Goal: Navigation & Orientation: Find specific page/section

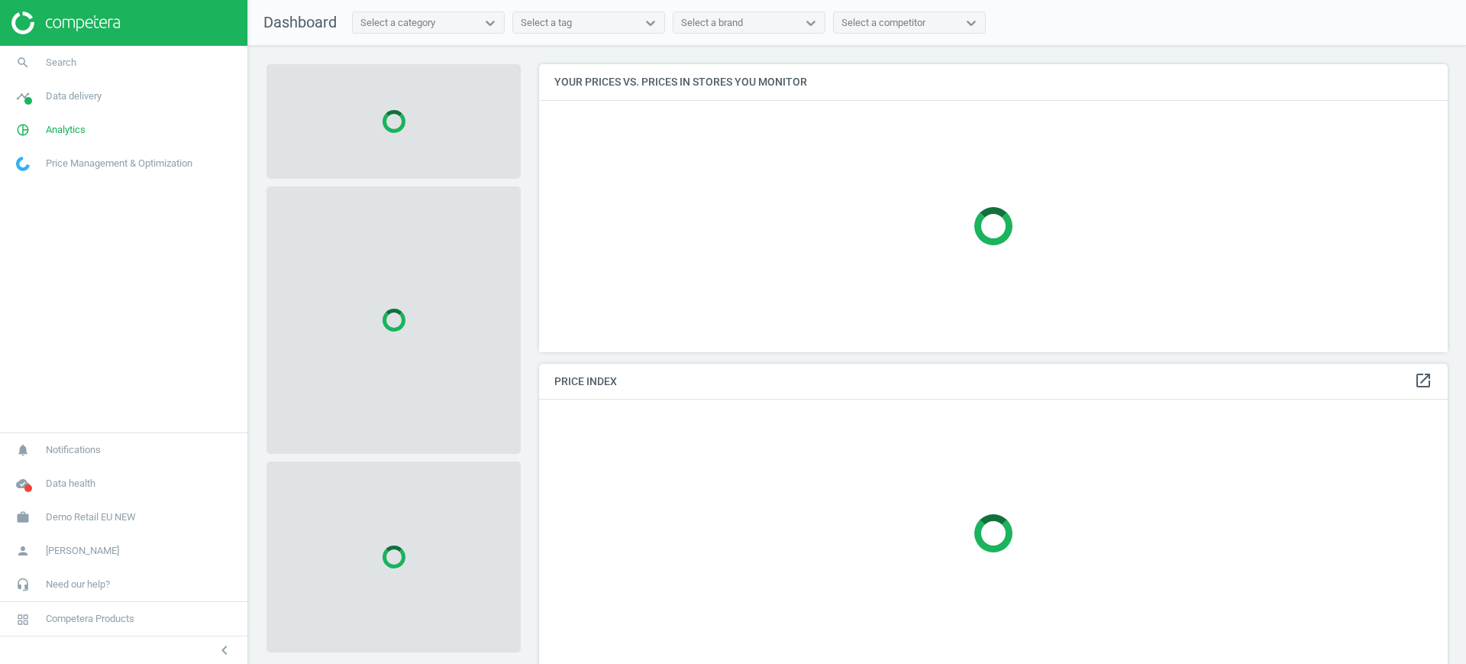
scroll to position [317, 924]
click at [126, 515] on span "Demo Retail EU NEW" at bounding box center [91, 517] width 90 height 14
click at [75, 471] on span "Switch campaign" at bounding box center [51, 472] width 68 height 12
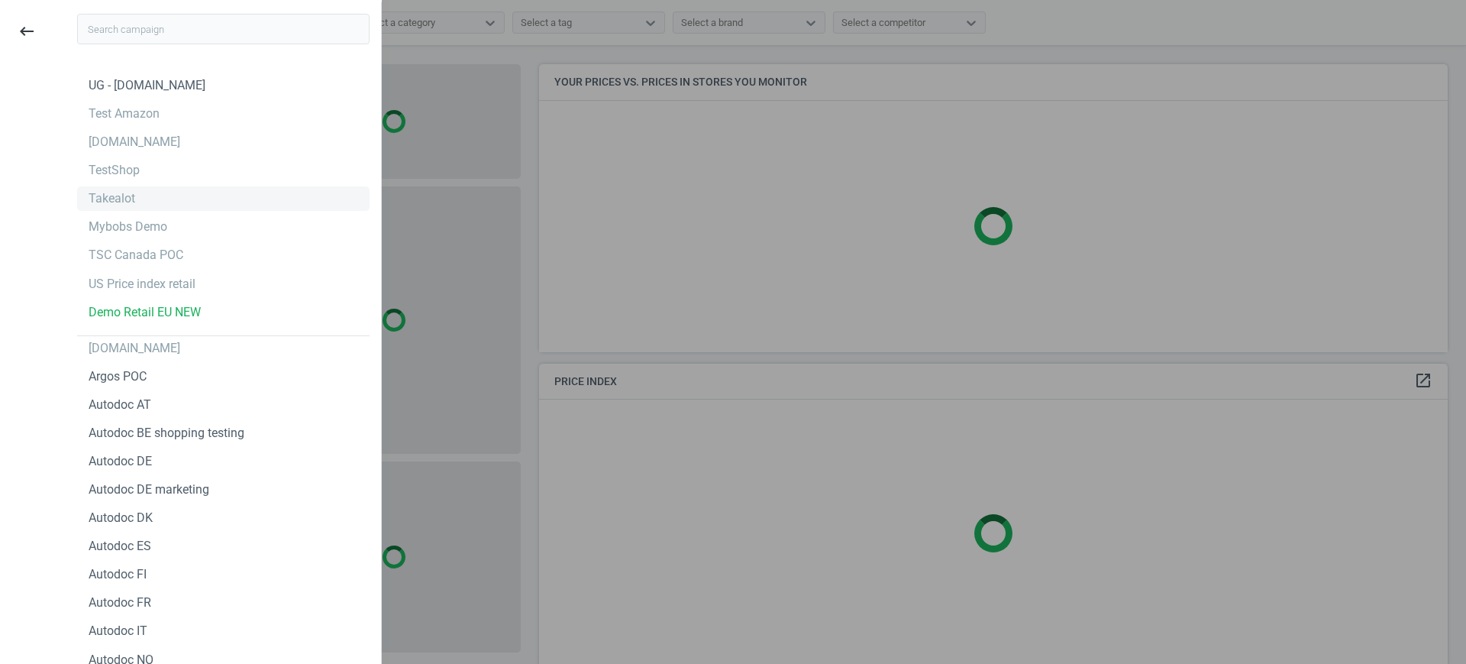
click at [159, 201] on div "Takealot" at bounding box center [223, 198] width 293 height 24
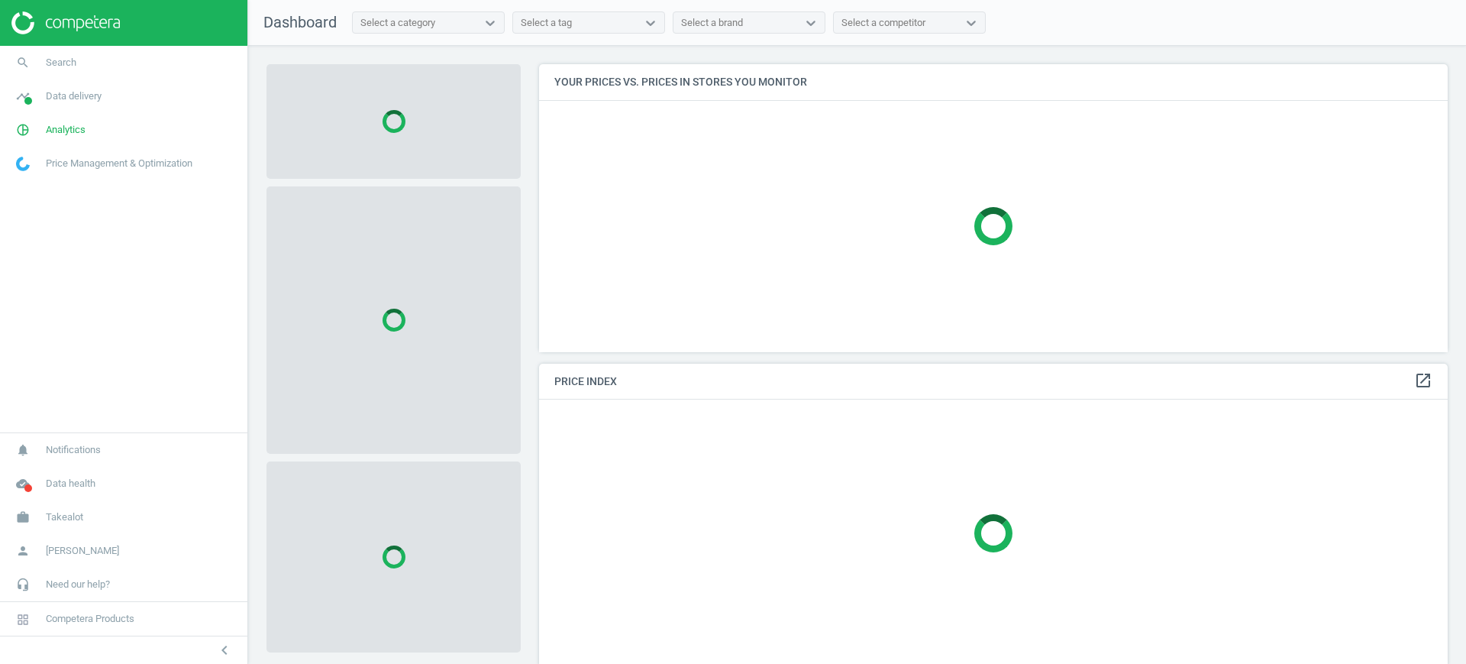
scroll to position [317, 924]
click at [80, 128] on span "Analytics" at bounding box center [66, 130] width 40 height 14
click at [46, 190] on span "Products" at bounding box center [35, 185] width 36 height 12
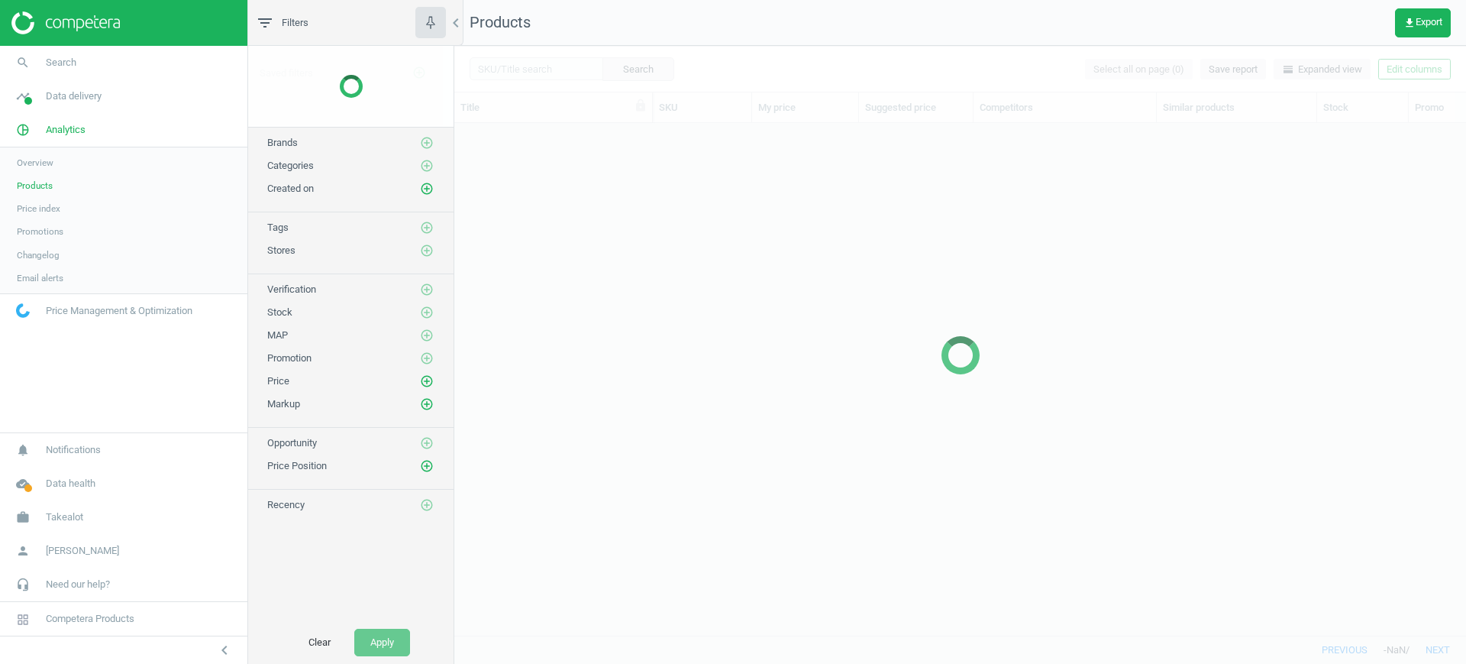
scroll to position [483, 997]
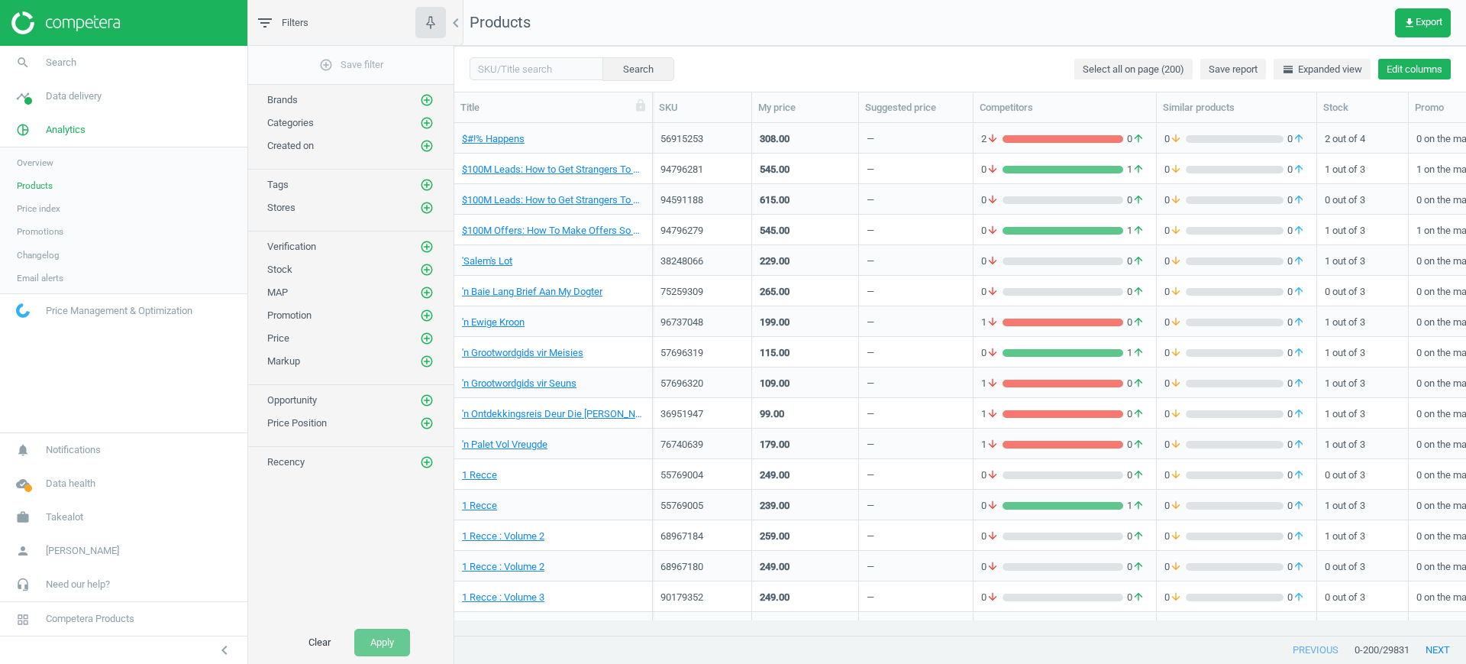
click at [1410, 66] on button "Edit columns" at bounding box center [1415, 69] width 73 height 21
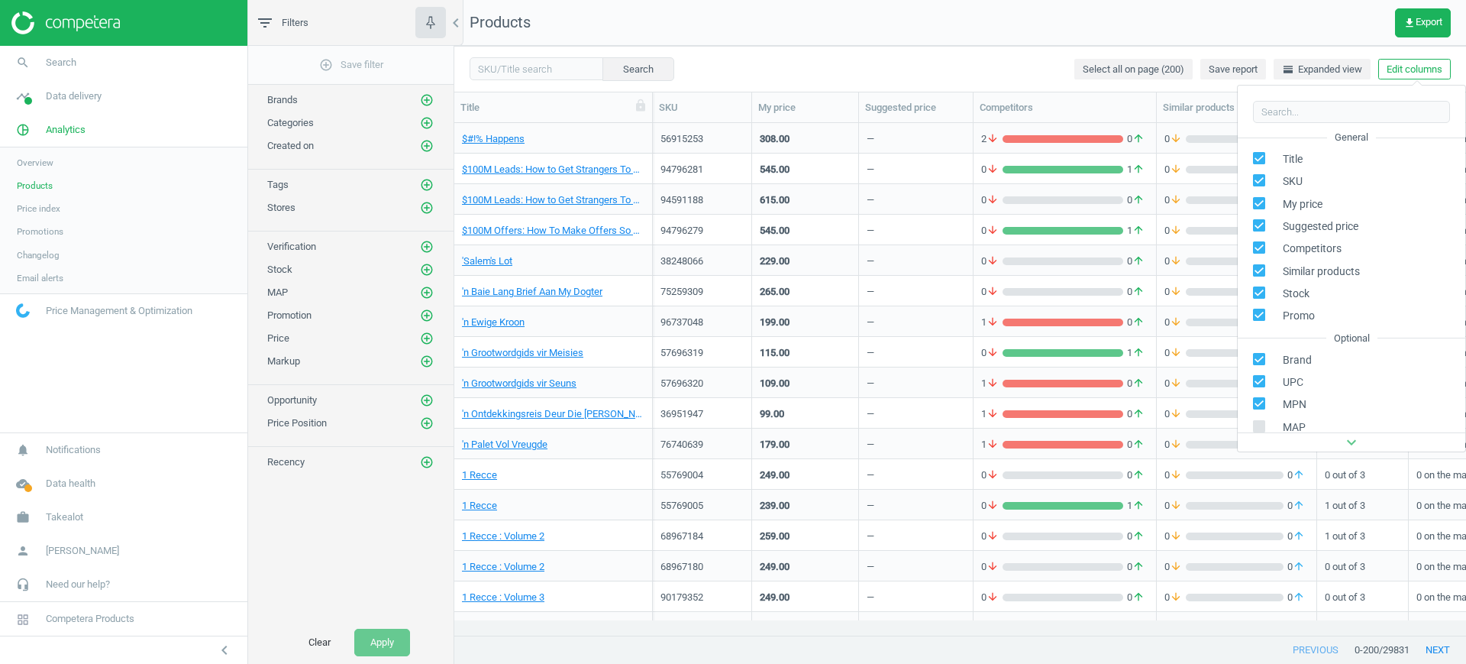
scroll to position [208, 0]
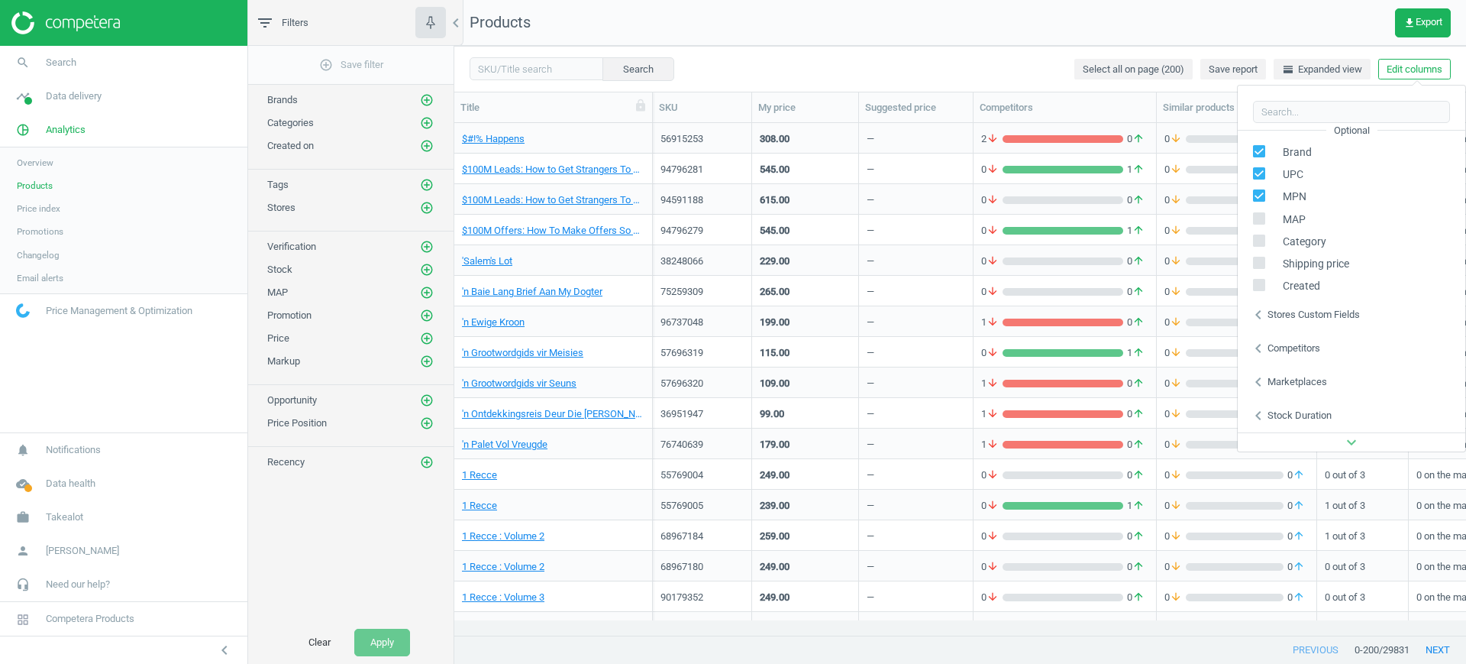
click at [1298, 312] on div "Stores custom fields" at bounding box center [1314, 315] width 92 height 14
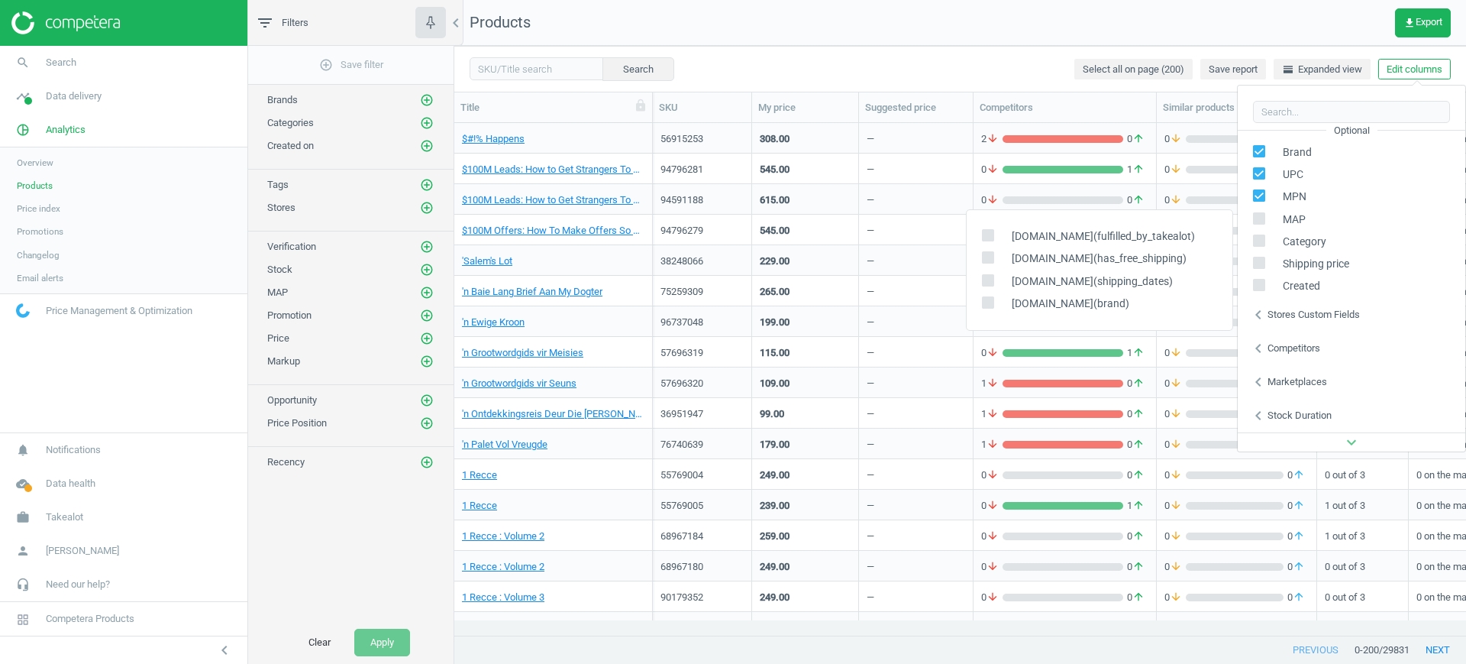
click at [1014, 44] on nav "Products get_app Export" at bounding box center [960, 23] width 1012 height 46
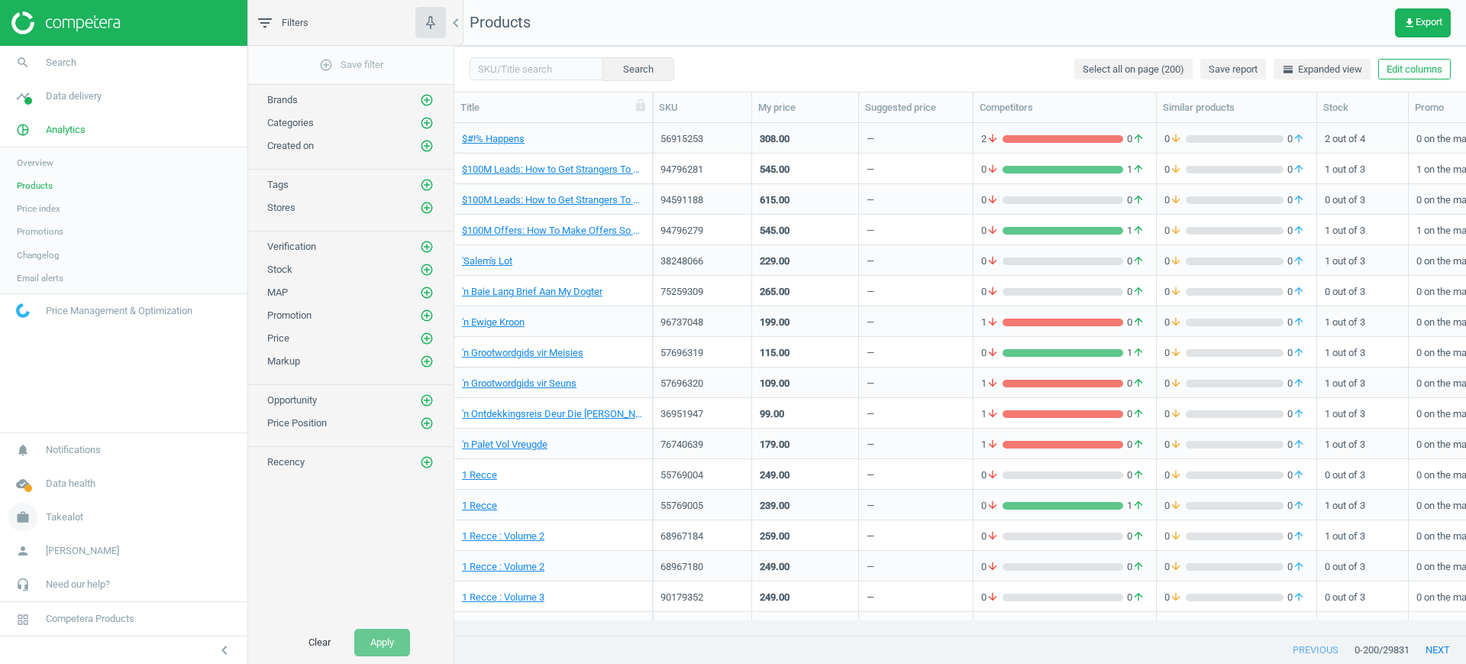
click at [76, 512] on span "Takealot" at bounding box center [64, 517] width 37 height 14
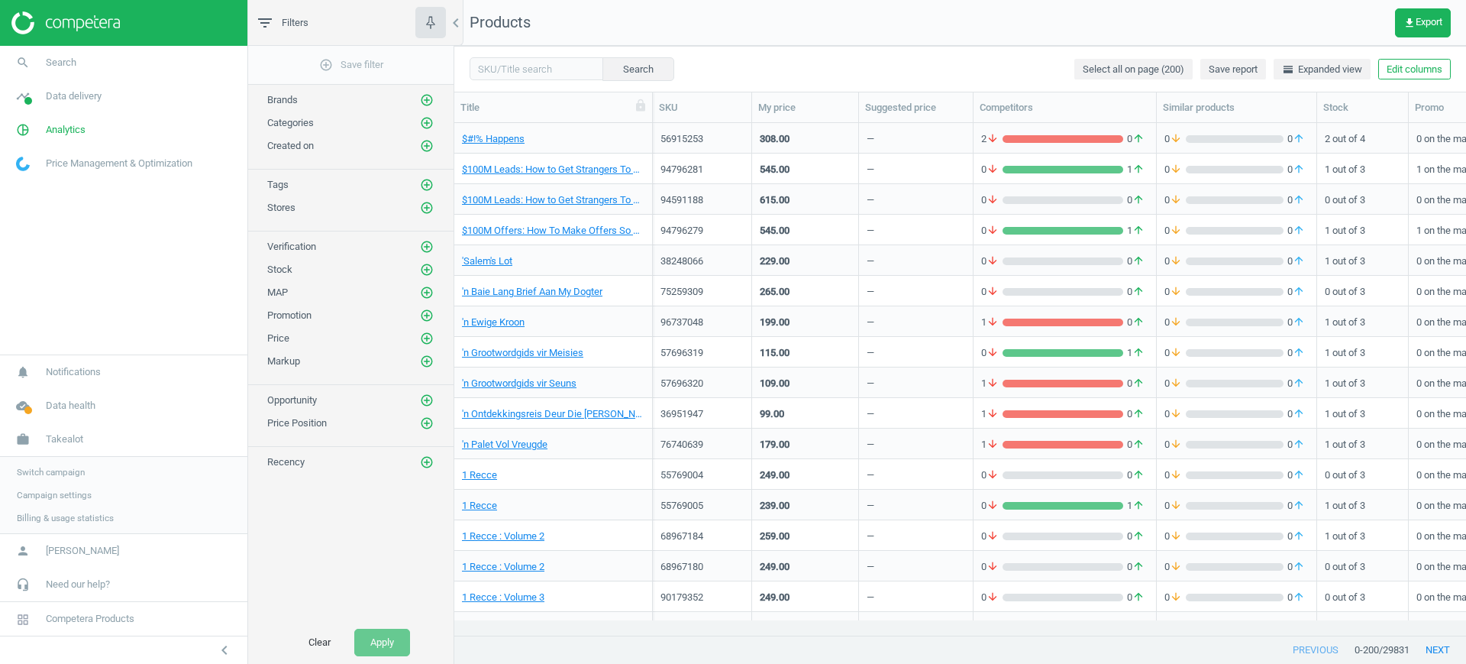
click at [70, 478] on link "Switch campaign" at bounding box center [123, 472] width 247 height 23
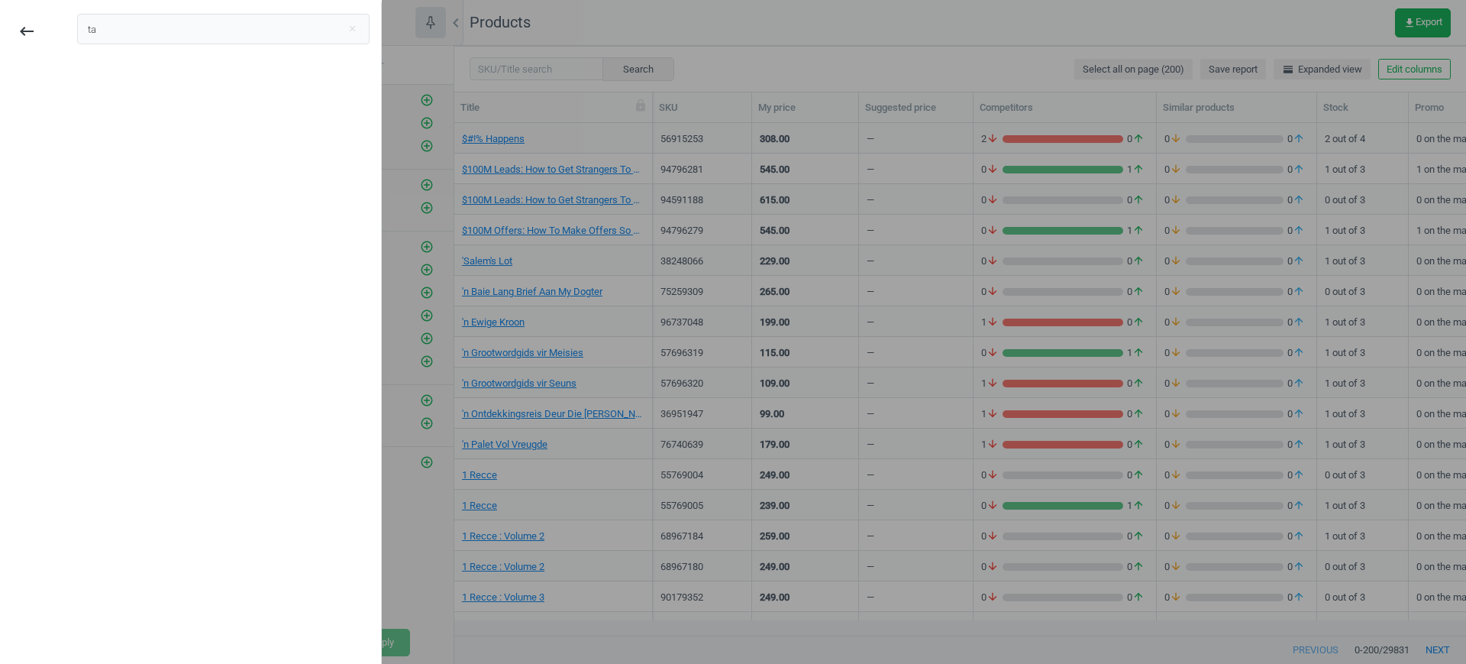
type input "t"
type input "mark"
click at [102, 145] on div "TAL Marketplace" at bounding box center [134, 142] width 91 height 17
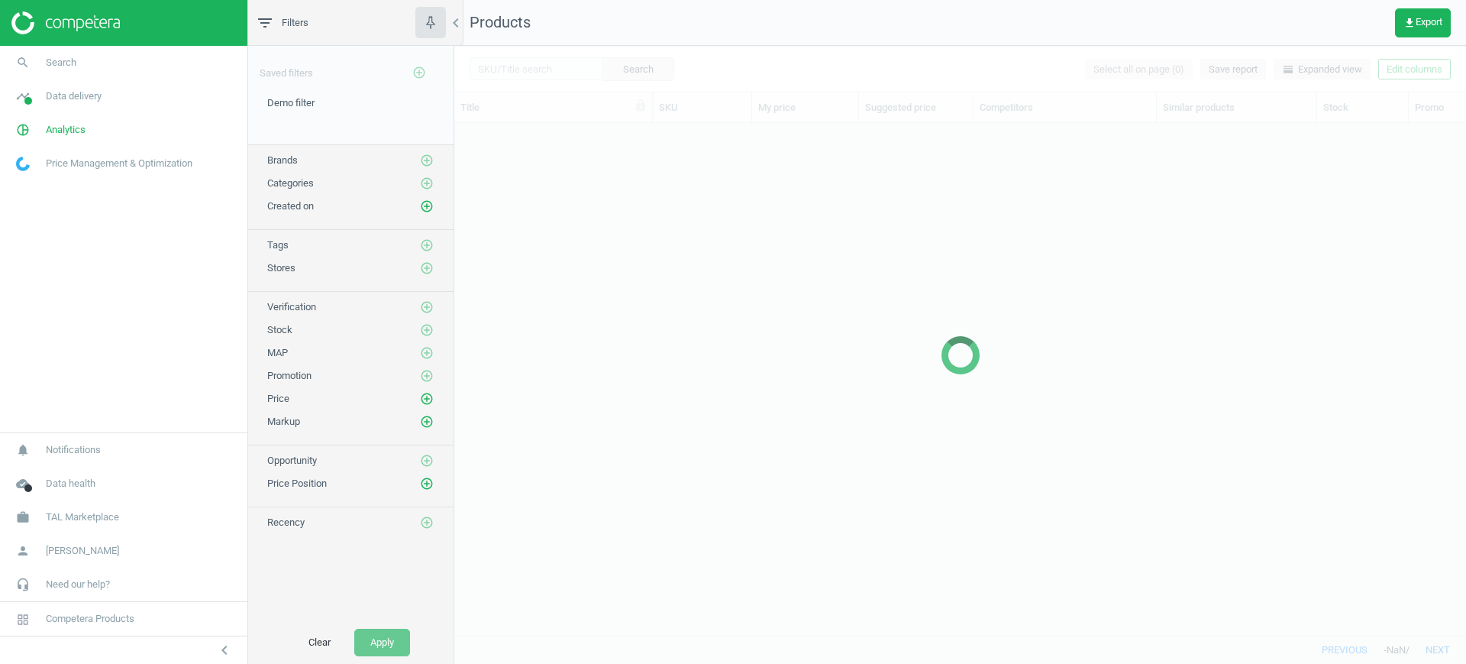
scroll to position [483, 997]
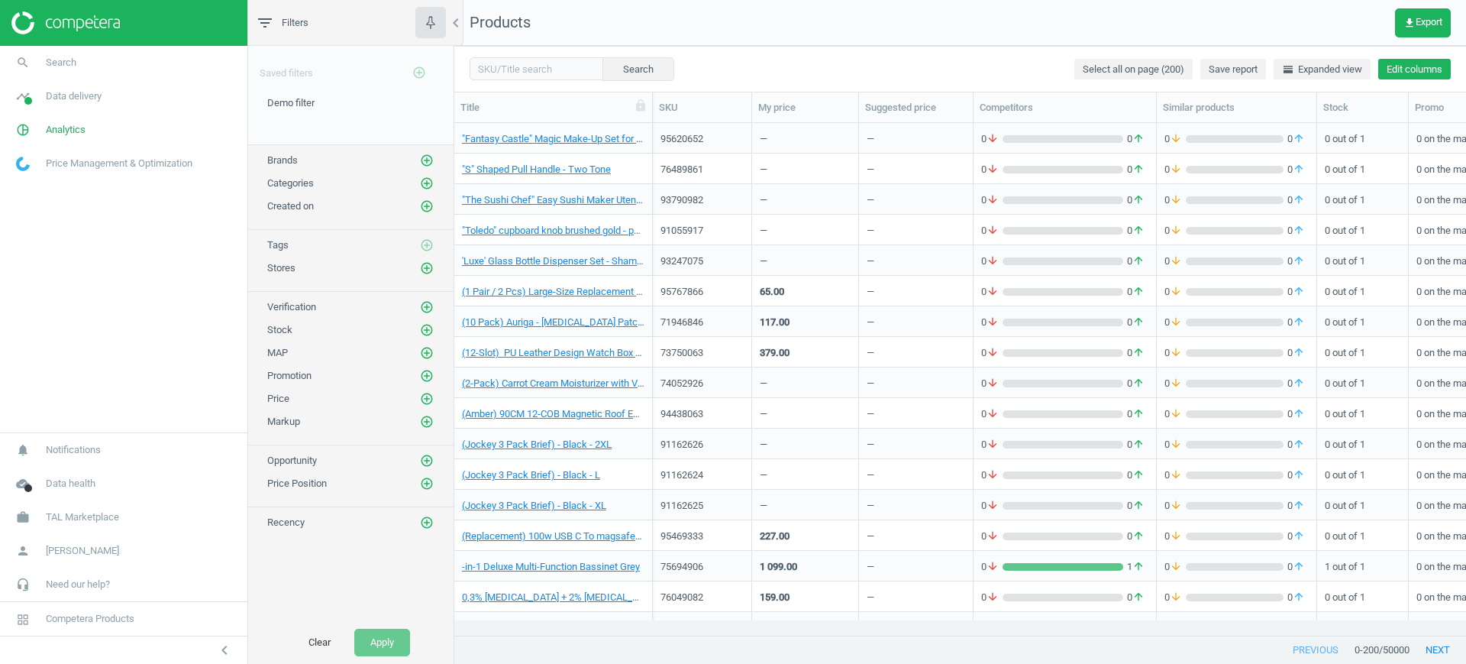
click at [1420, 66] on button "Edit columns" at bounding box center [1415, 69] width 73 height 21
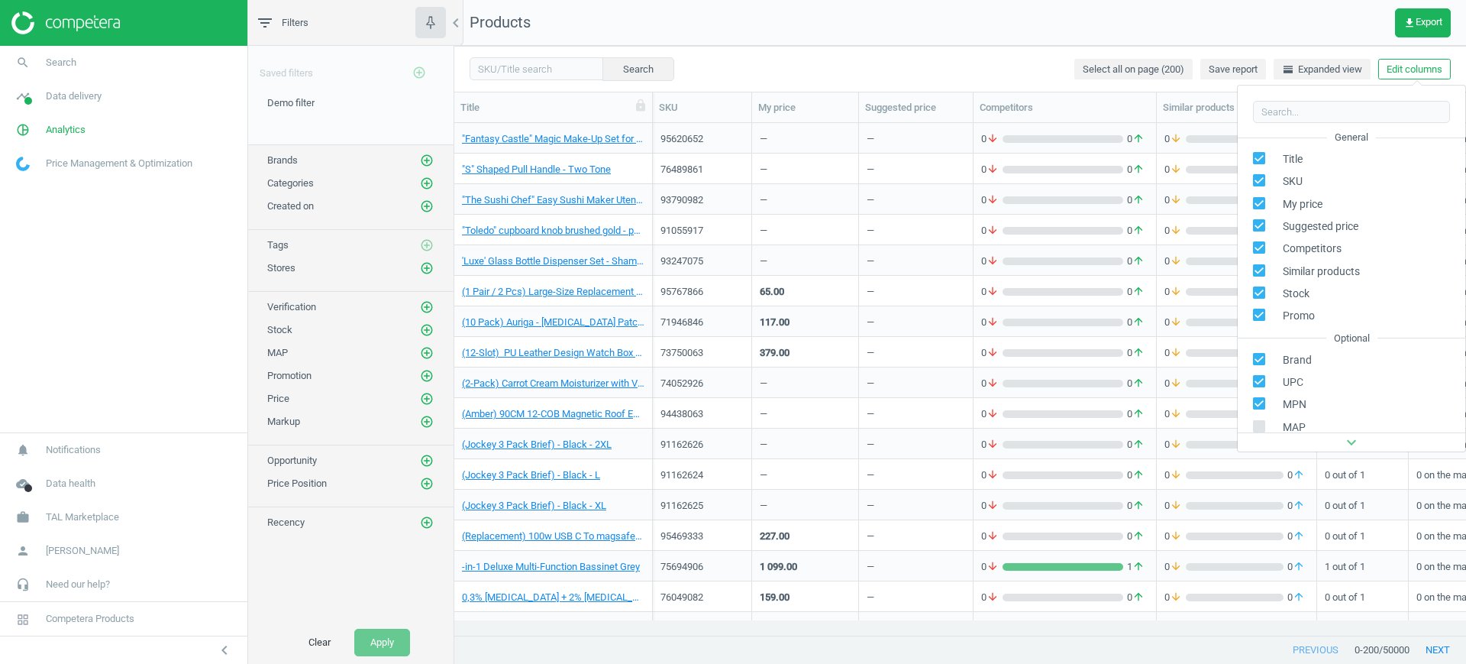
scroll to position [141, 0]
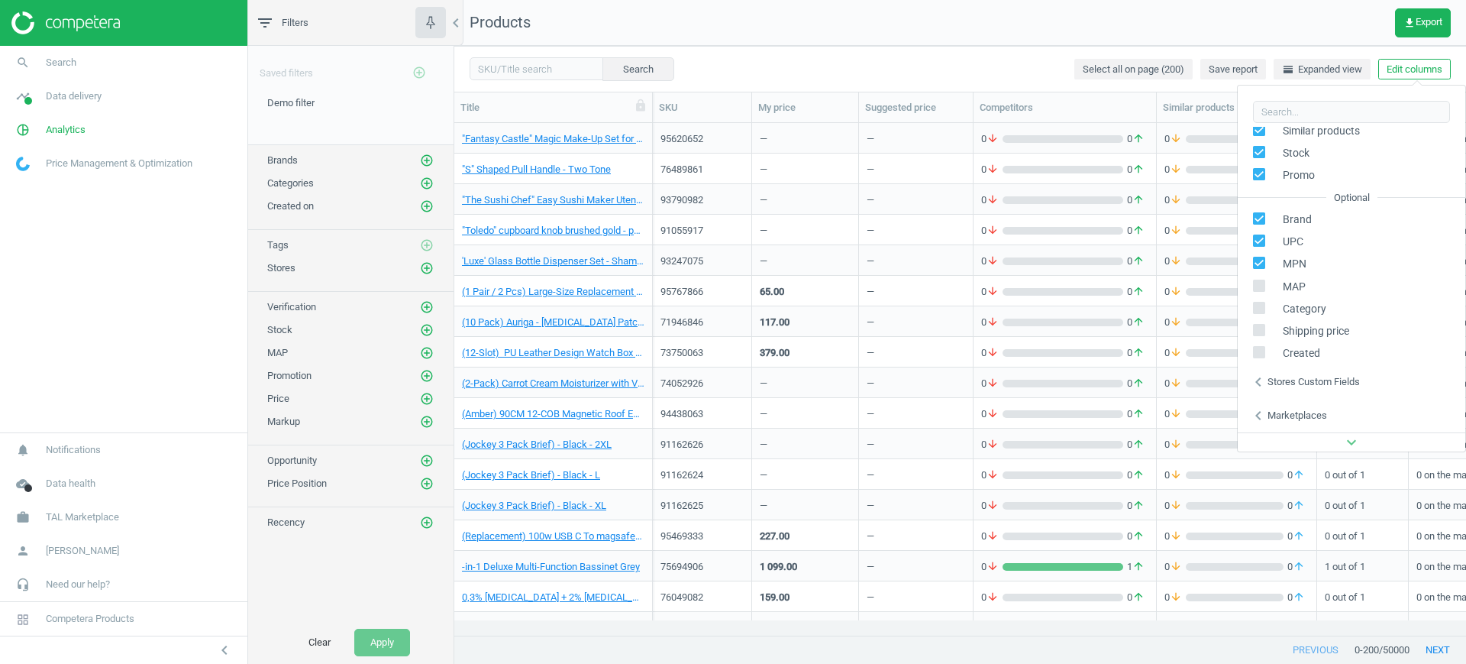
click at [1318, 382] on div "Stores custom fields" at bounding box center [1314, 382] width 92 height 14
click at [113, 516] on span "TAL Marketplace" at bounding box center [82, 517] width 73 height 14
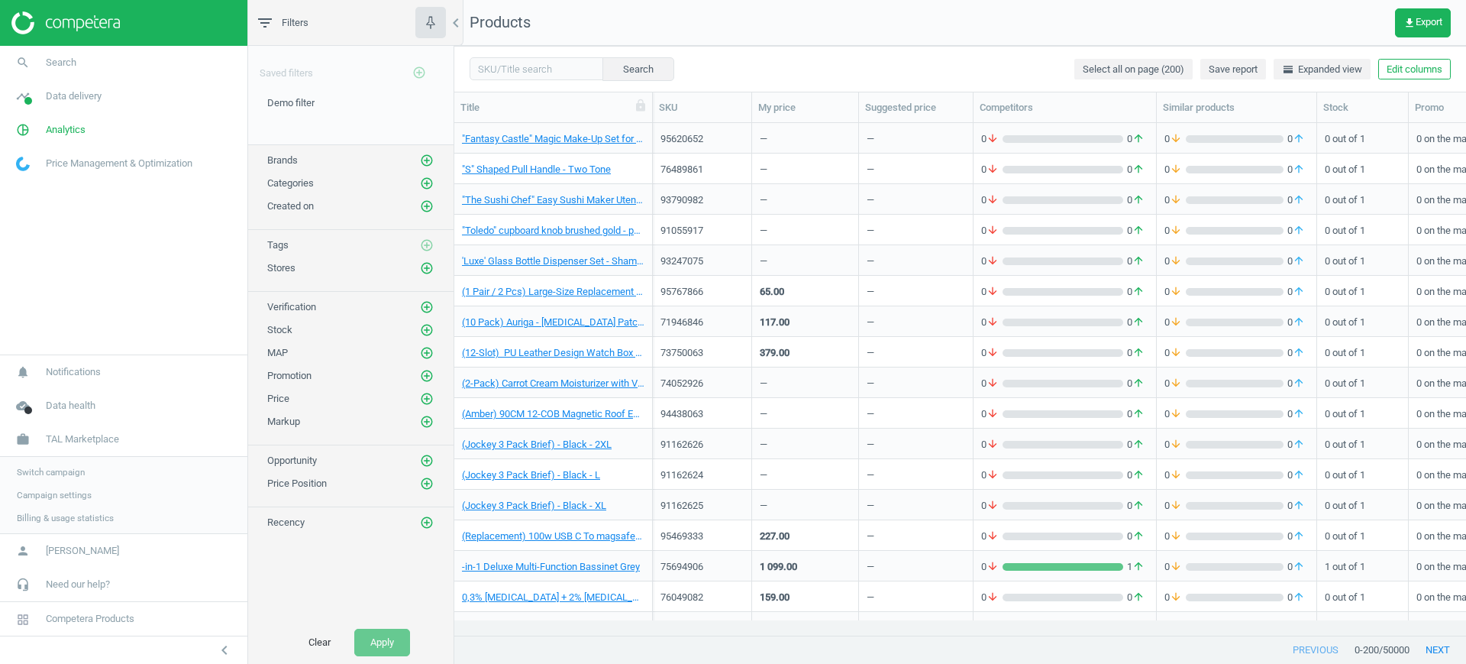
click at [53, 468] on span "Switch campaign" at bounding box center [51, 472] width 68 height 12
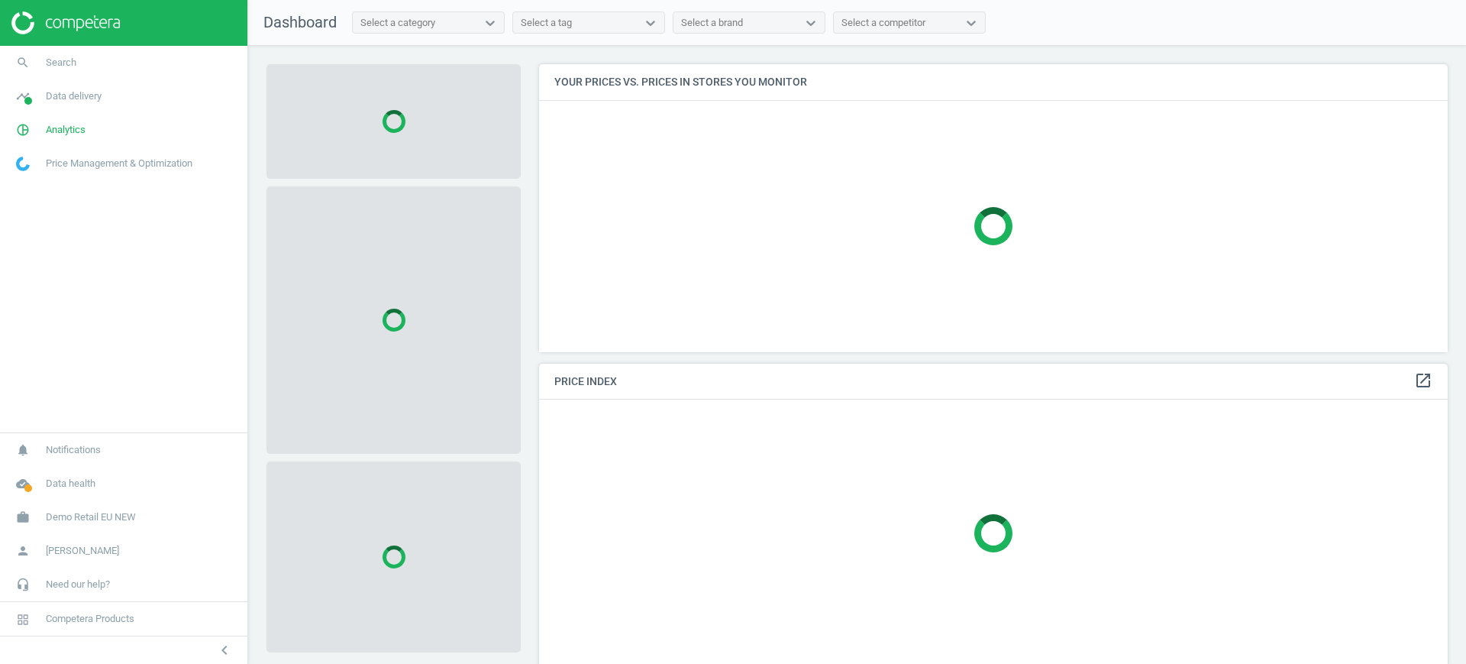
scroll to position [317, 924]
click at [70, 513] on span "Demo Retail EU NEW" at bounding box center [91, 517] width 90 height 14
click at [72, 475] on span "Switch campaign" at bounding box center [51, 472] width 68 height 12
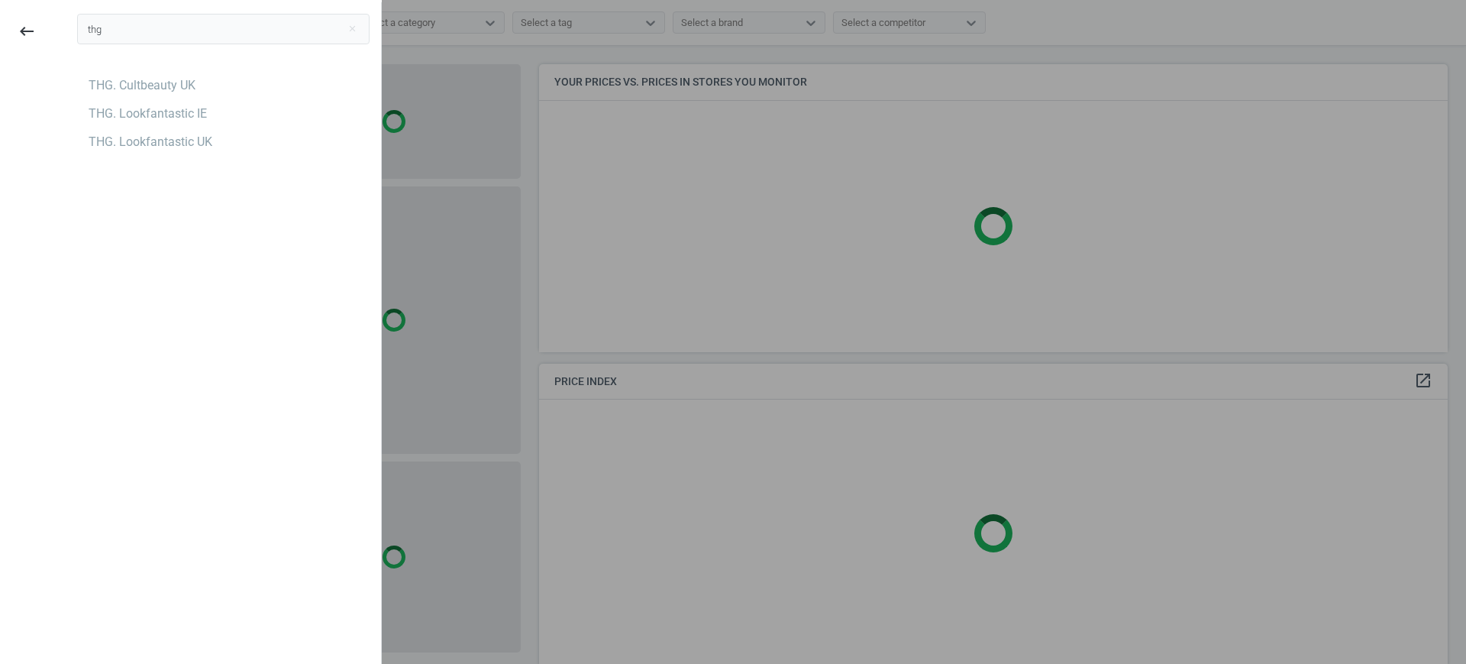
click at [170, 343] on div "thg close THG. Cultbeauty UK THG. Lookfantastic IE THG. Lookfantastic UK" at bounding box center [223, 334] width 315 height 664
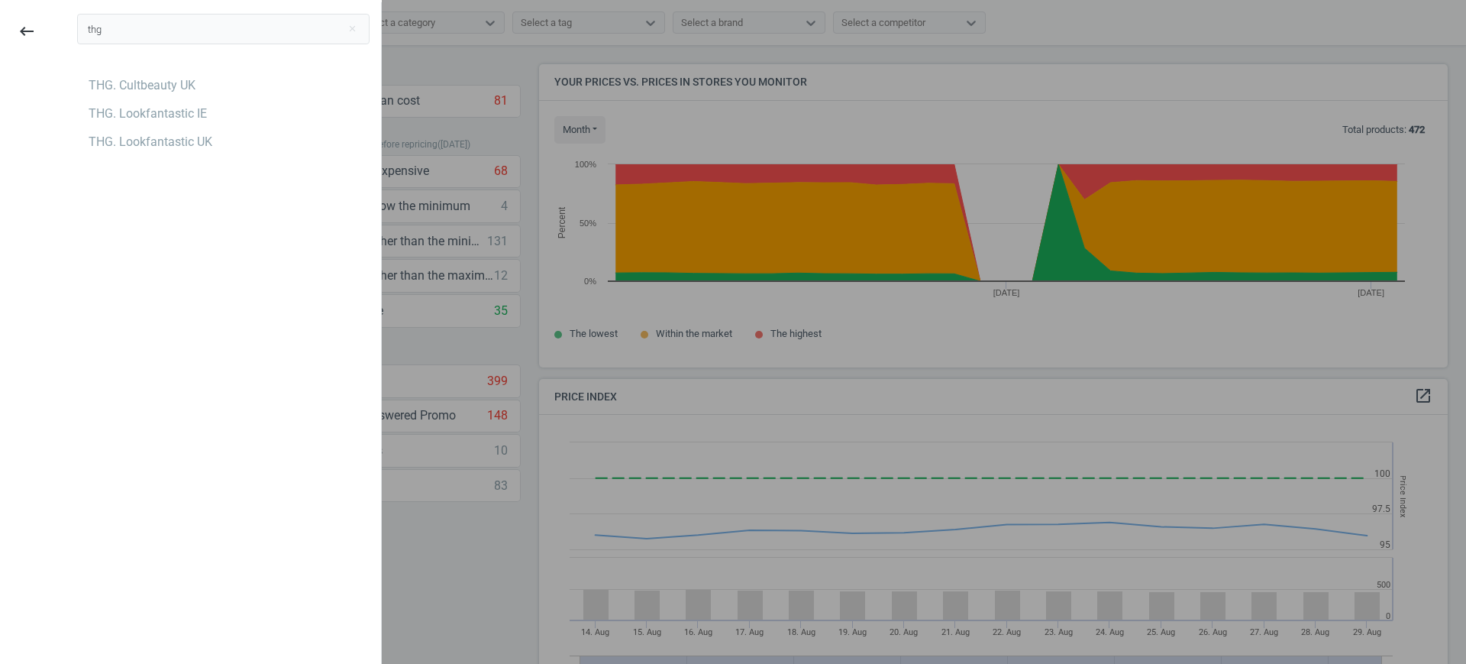
scroll to position [332, 924]
drag, startPoint x: 133, startPoint y: 34, endPoint x: 39, endPoint y: 44, distance: 94.5
click at [39, 44] on div "keyboard_backspace thg close THG. Cultbeauty UK THG. Lookfantastic IE THG. Look…" at bounding box center [191, 334] width 393 height 664
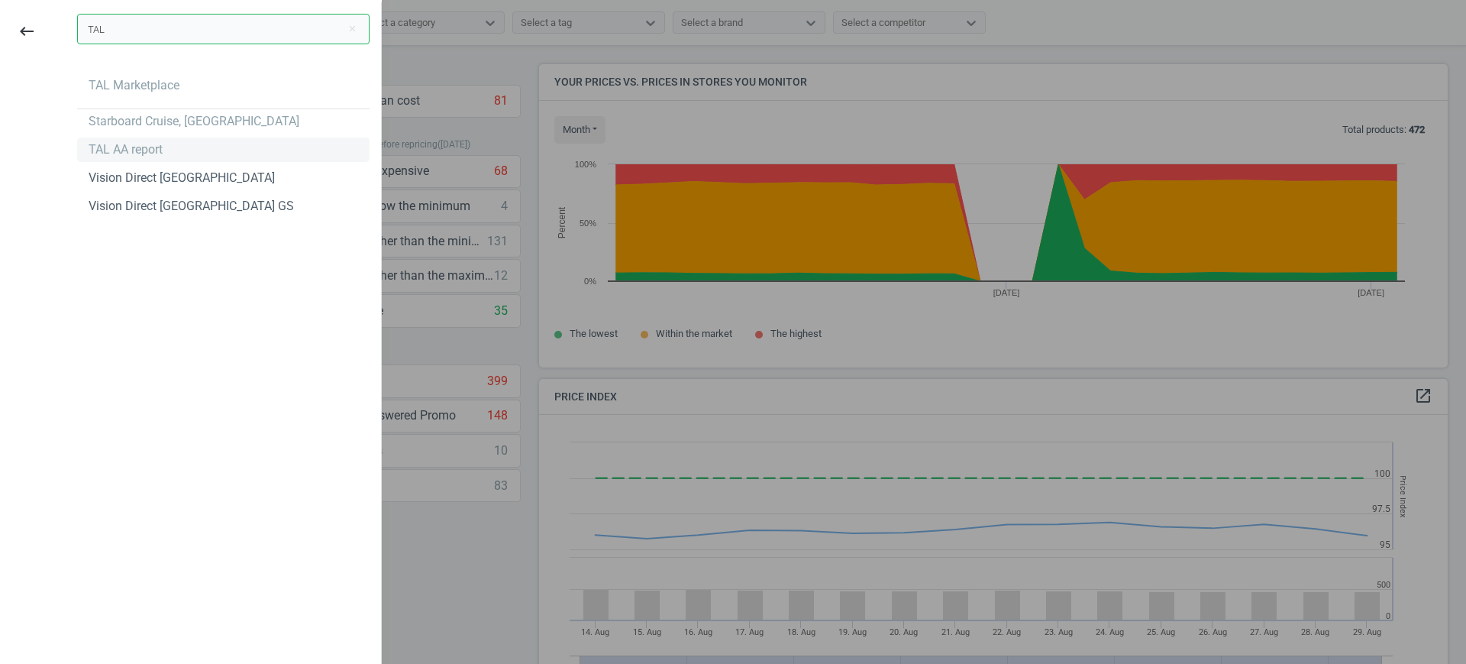
type input "TAL"
click at [114, 149] on div "TAL AA report" at bounding box center [126, 149] width 74 height 17
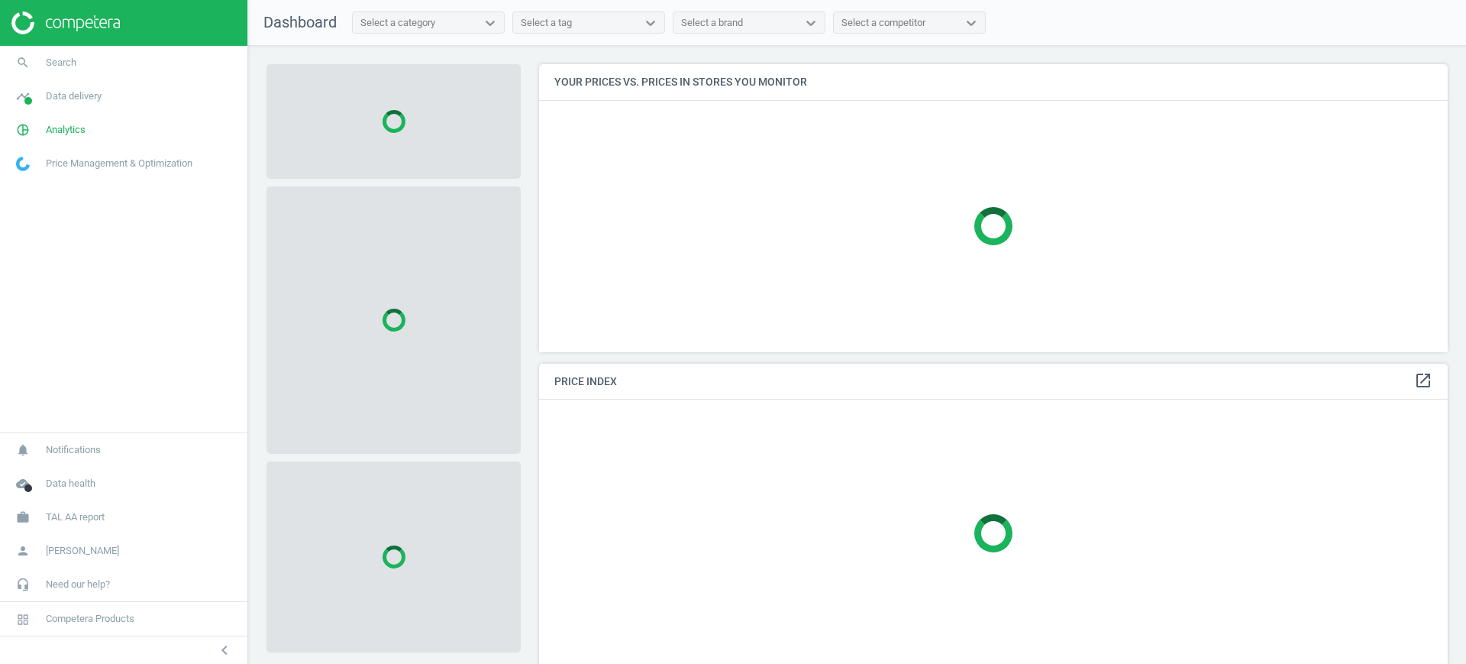
scroll to position [317, 924]
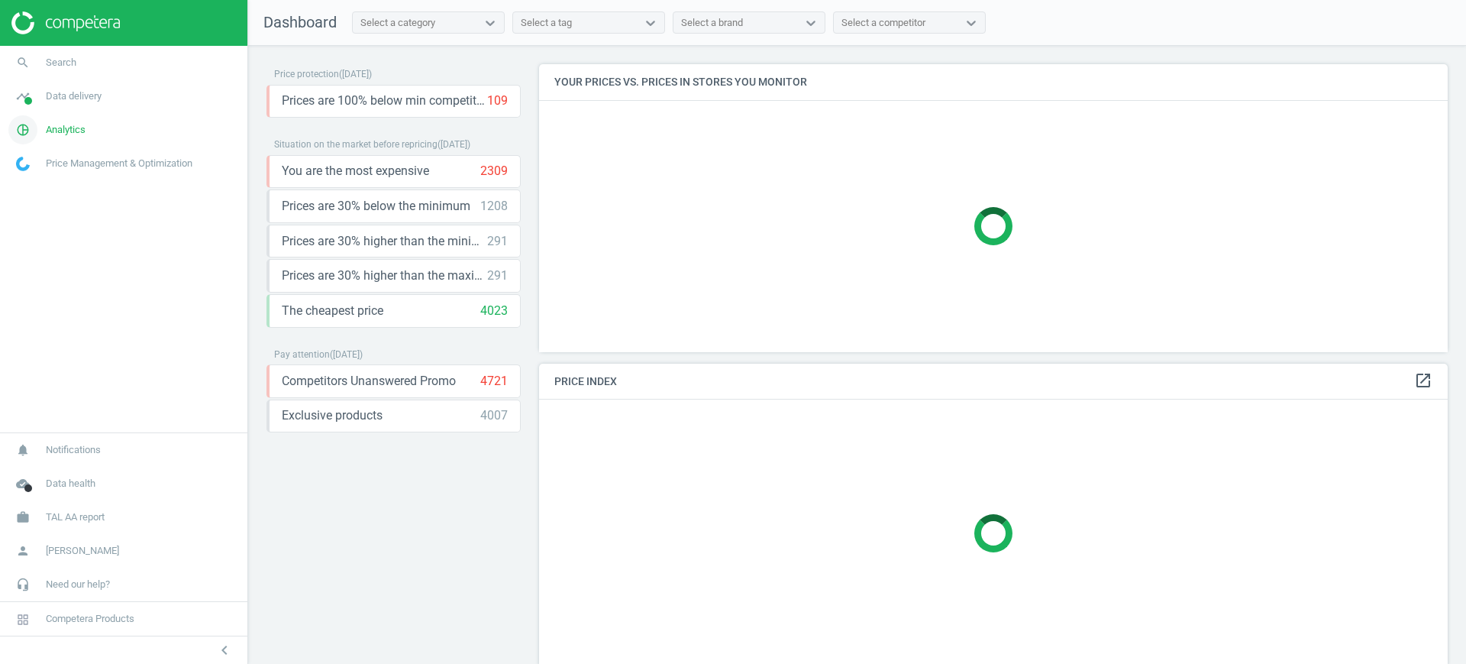
click at [73, 132] on span "Analytics" at bounding box center [66, 130] width 40 height 14
click at [51, 228] on span "Promotions" at bounding box center [40, 231] width 47 height 12
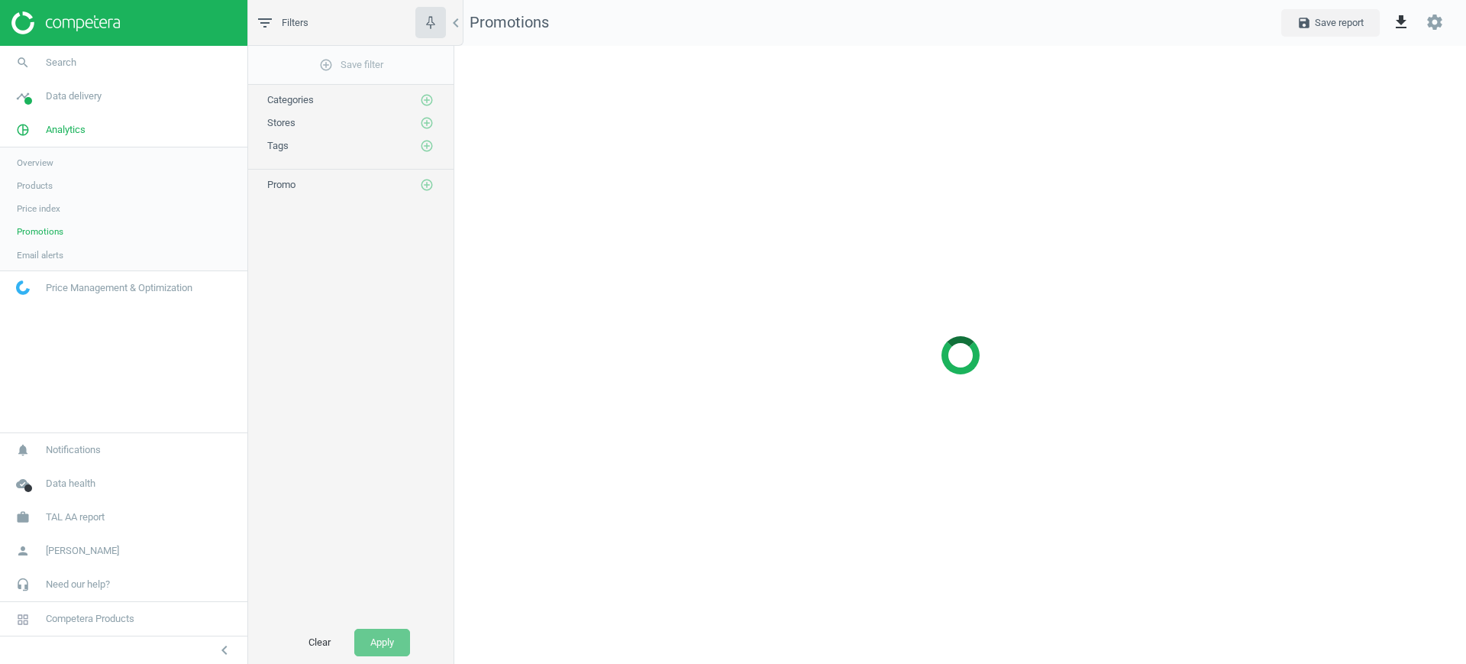
scroll to position [648, 1042]
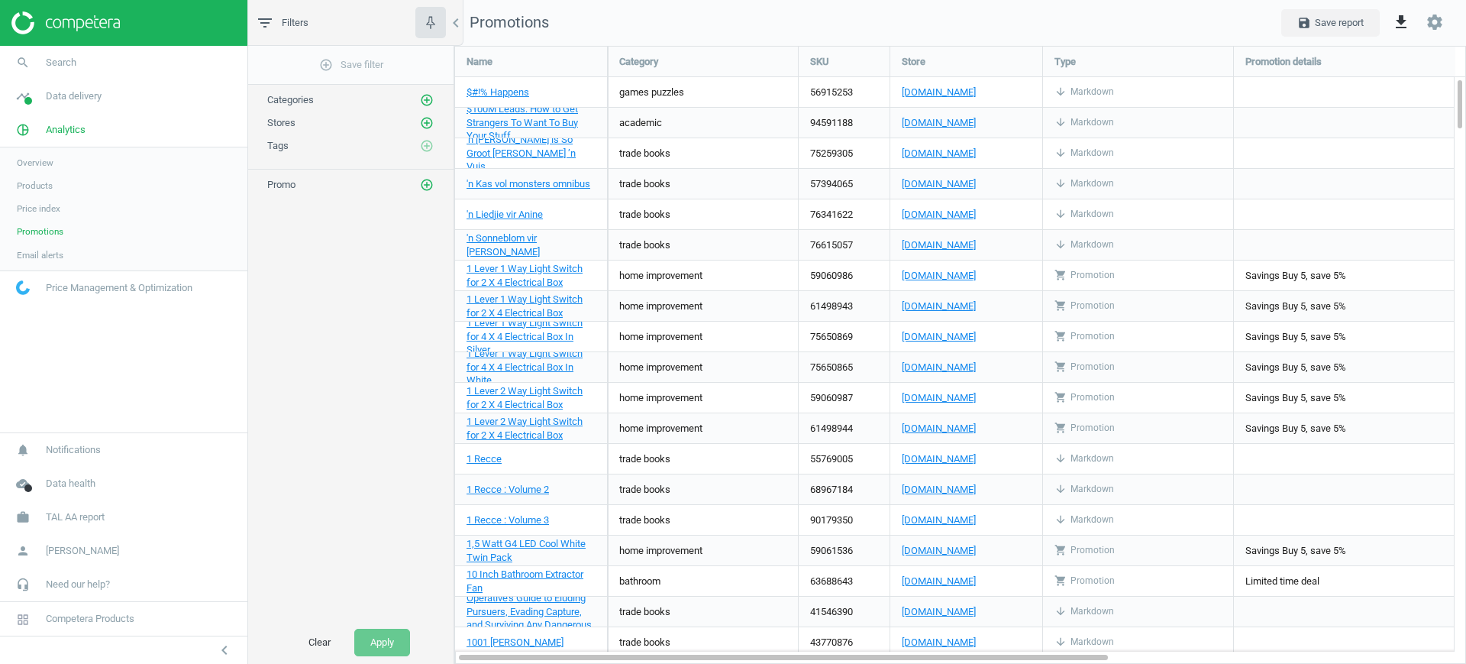
click at [31, 183] on span "Products" at bounding box center [35, 185] width 36 height 12
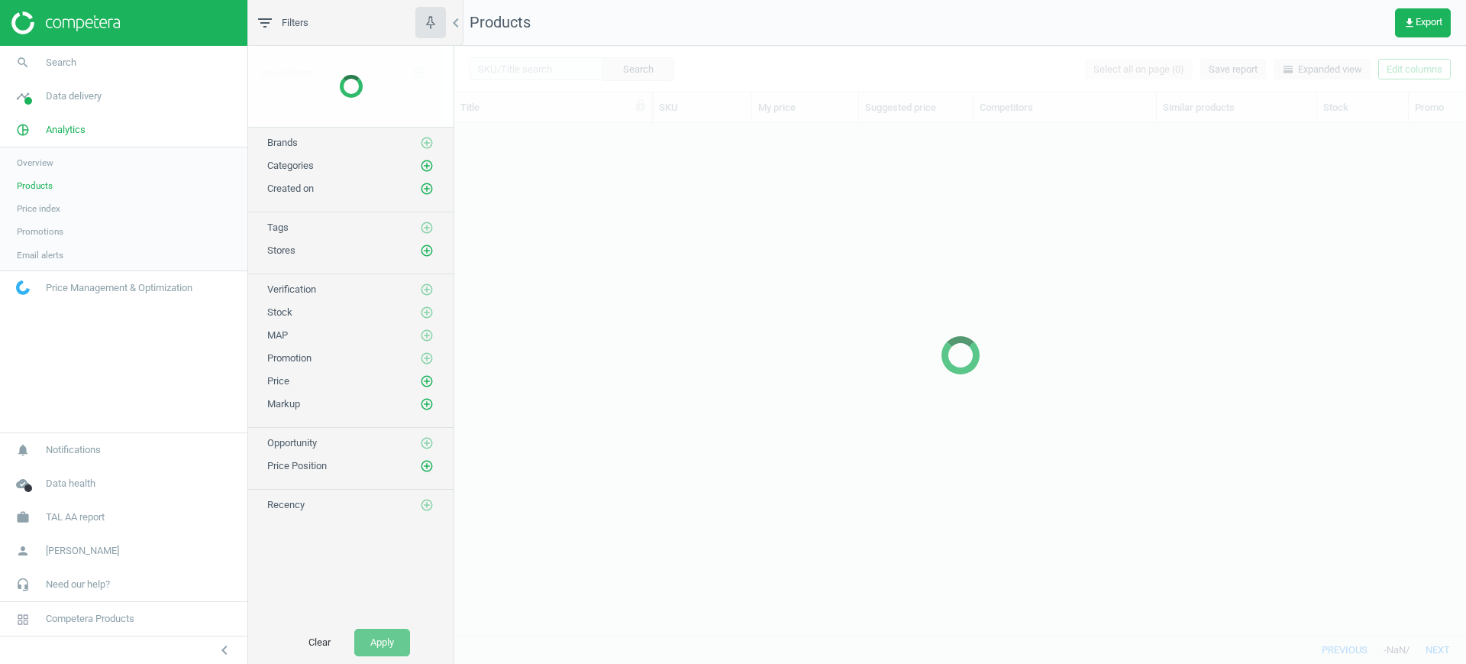
scroll to position [483, 997]
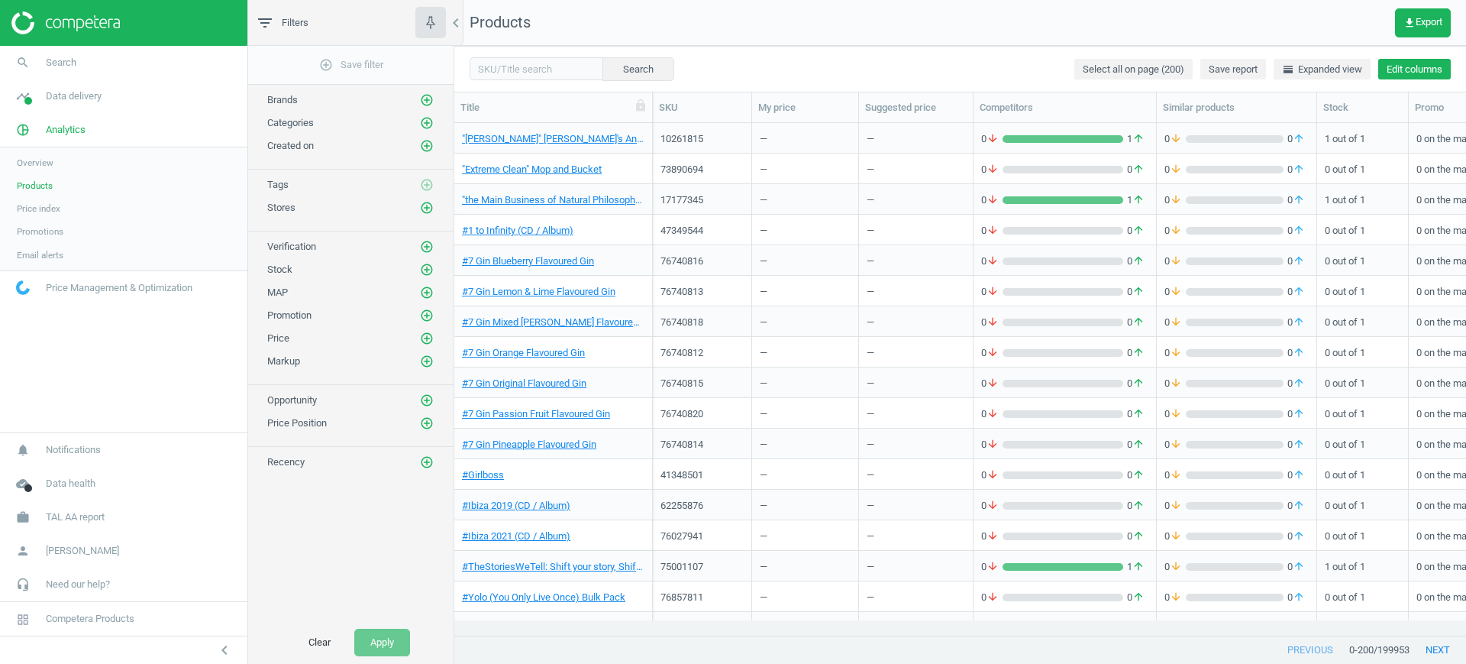
click at [1405, 69] on button "Edit columns" at bounding box center [1415, 69] width 73 height 21
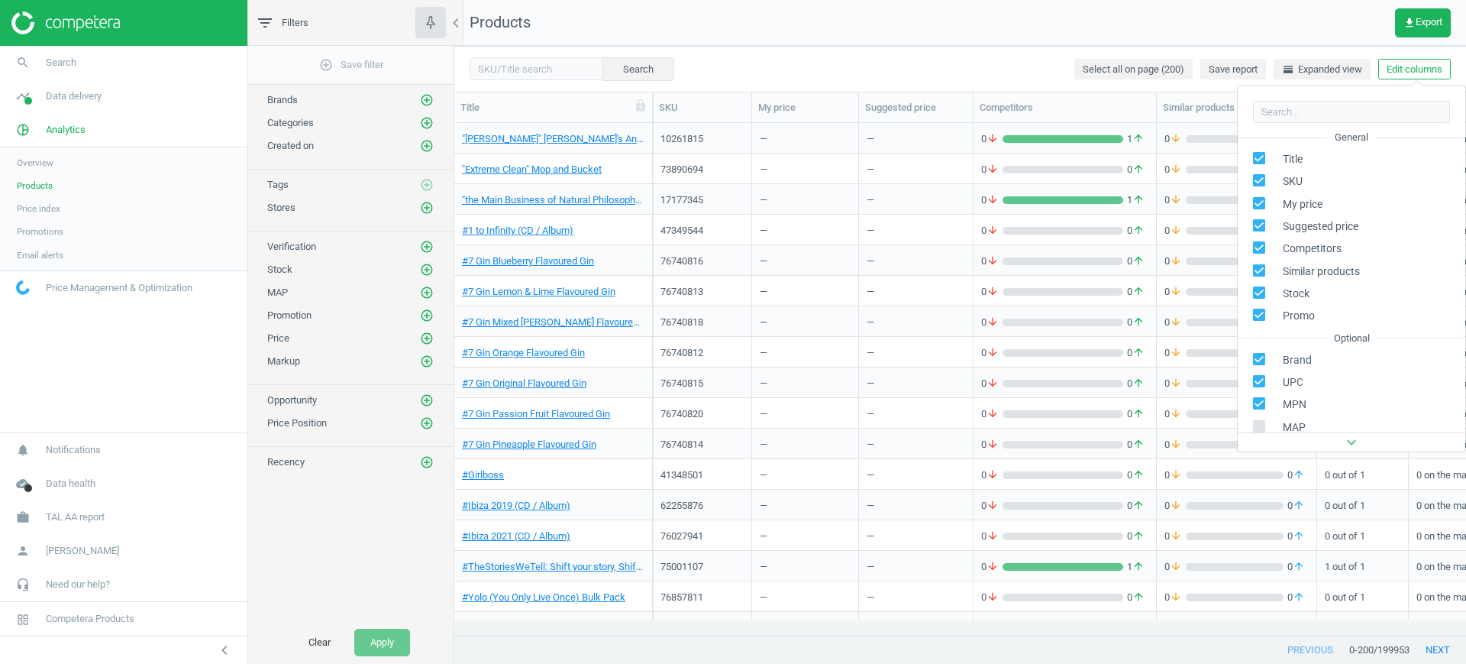
scroll to position [141, 0]
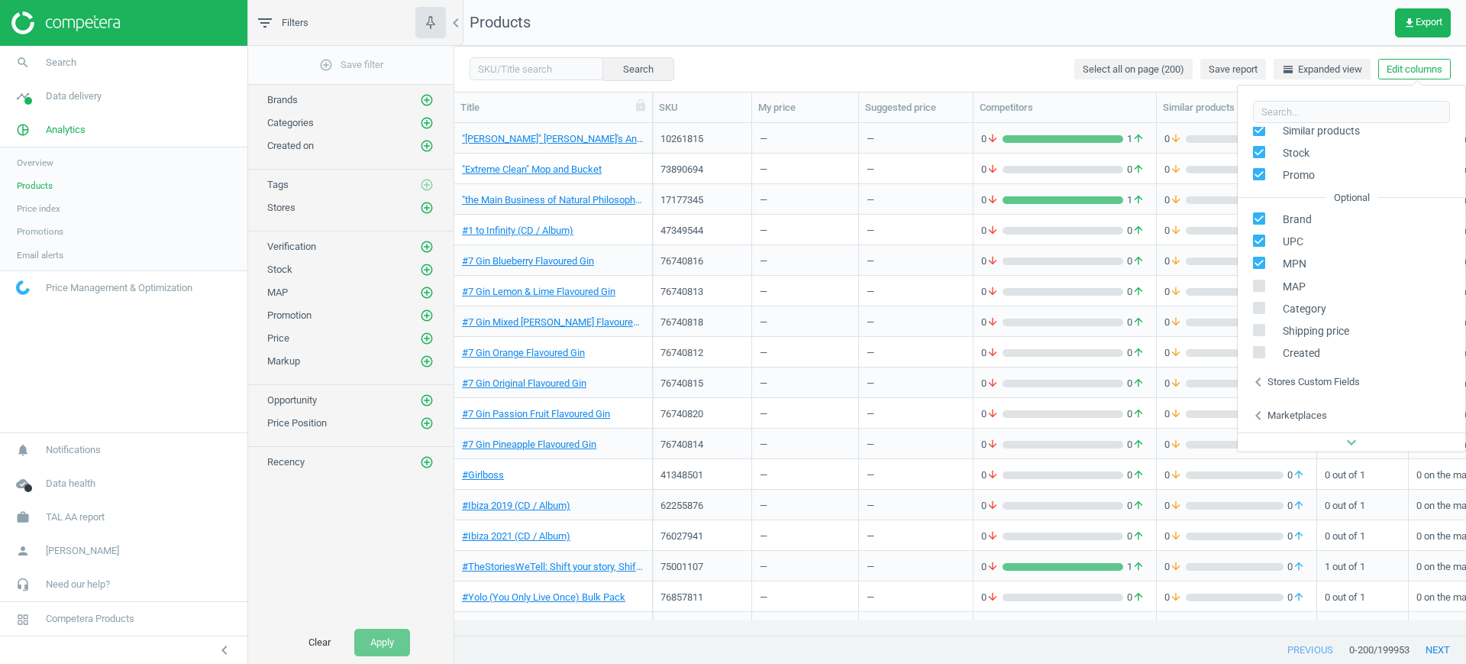
click at [1302, 380] on div "Stores custom fields" at bounding box center [1314, 382] width 92 height 14
click at [1278, 409] on div "Marketplaces" at bounding box center [1298, 416] width 60 height 14
click at [965, 17] on nav "Products get_app Export" at bounding box center [960, 23] width 1012 height 46
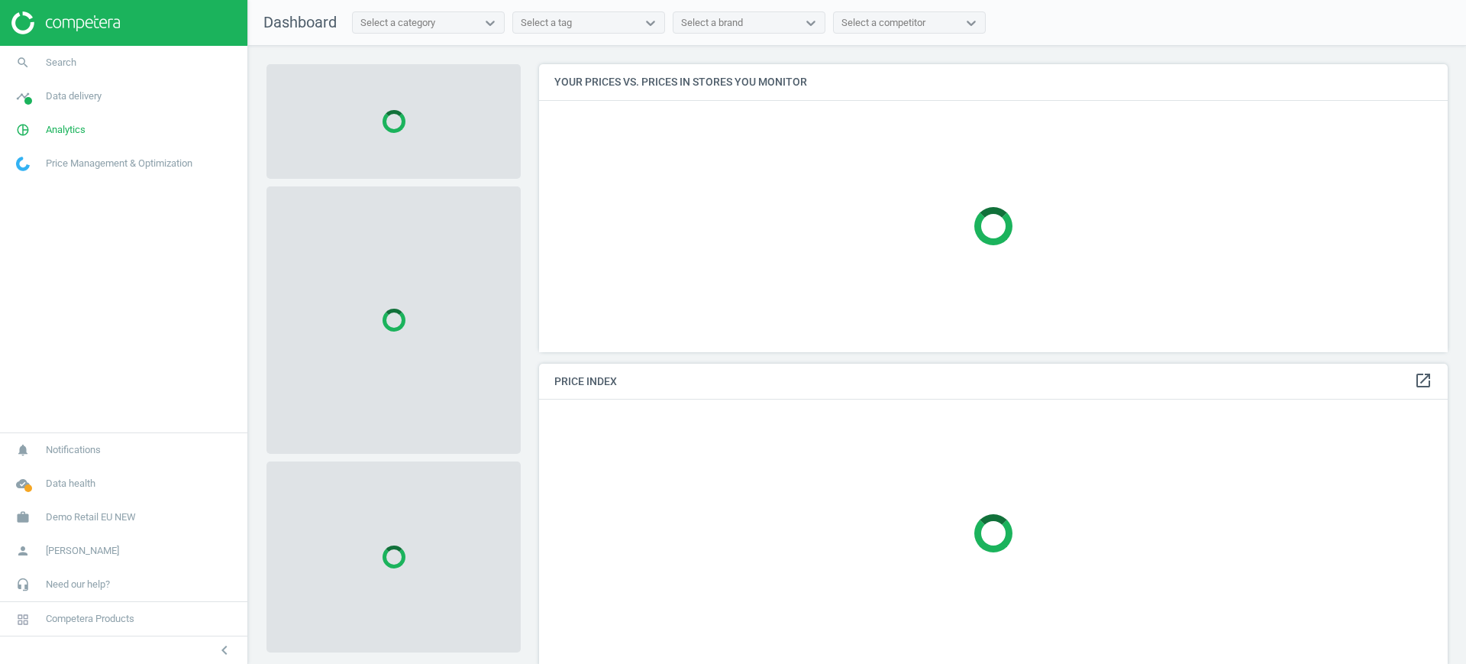
scroll to position [317, 924]
click at [86, 520] on span "Demo Retail EU NEW" at bounding box center [91, 517] width 90 height 14
click at [49, 475] on span "Switch campaign" at bounding box center [51, 472] width 68 height 12
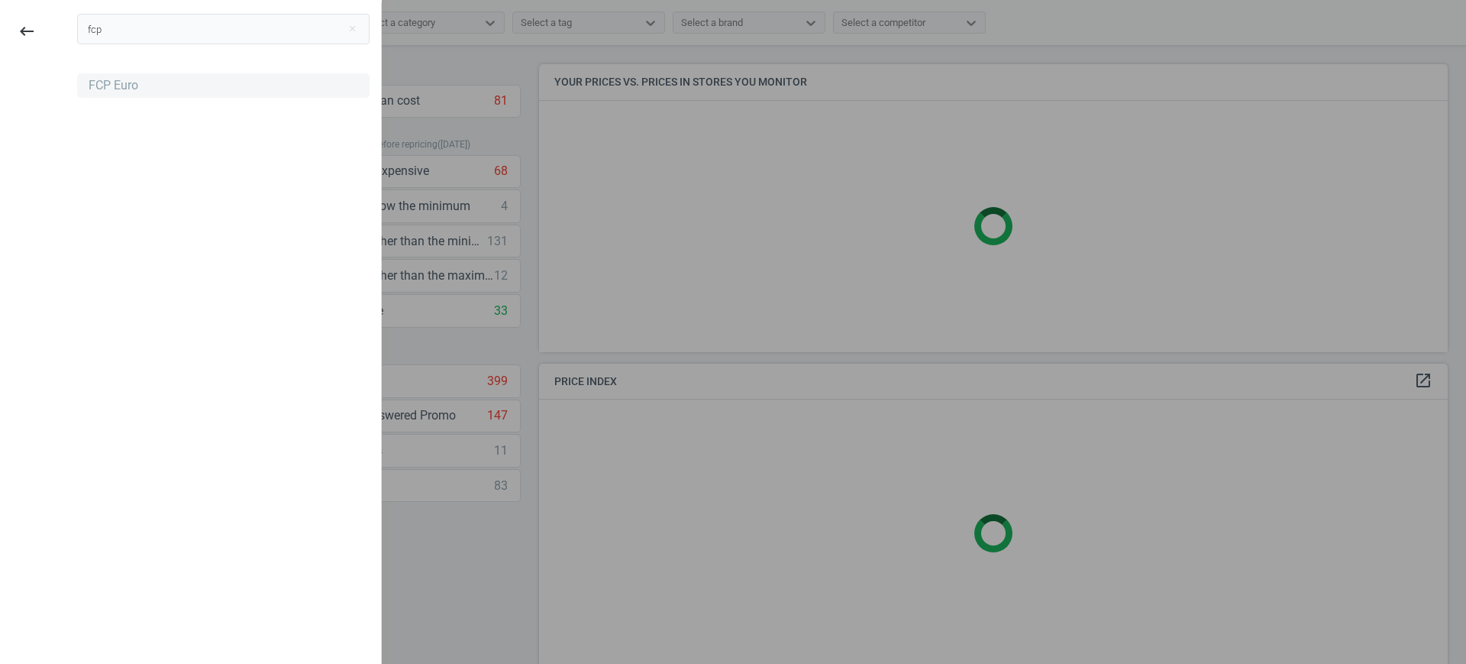
type input "fcp"
click at [98, 86] on div "FCP Euro" at bounding box center [114, 85] width 50 height 17
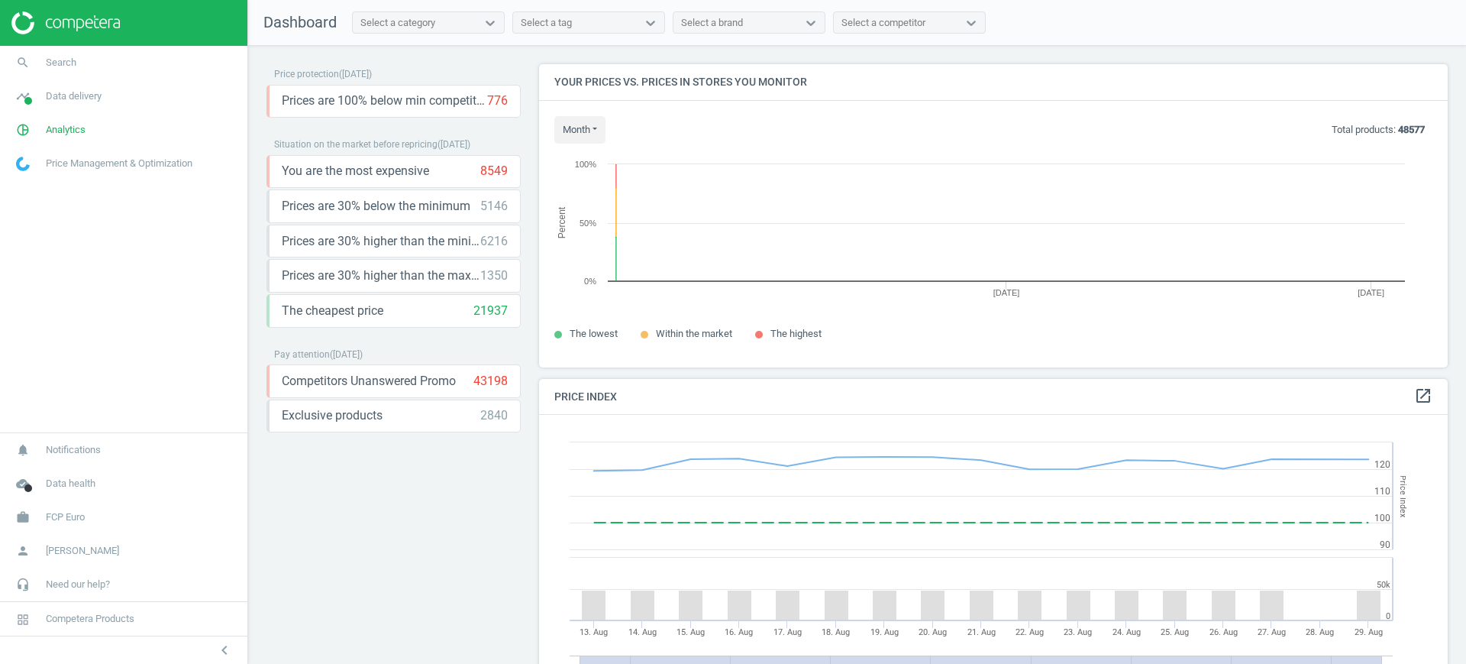
scroll to position [332, 924]
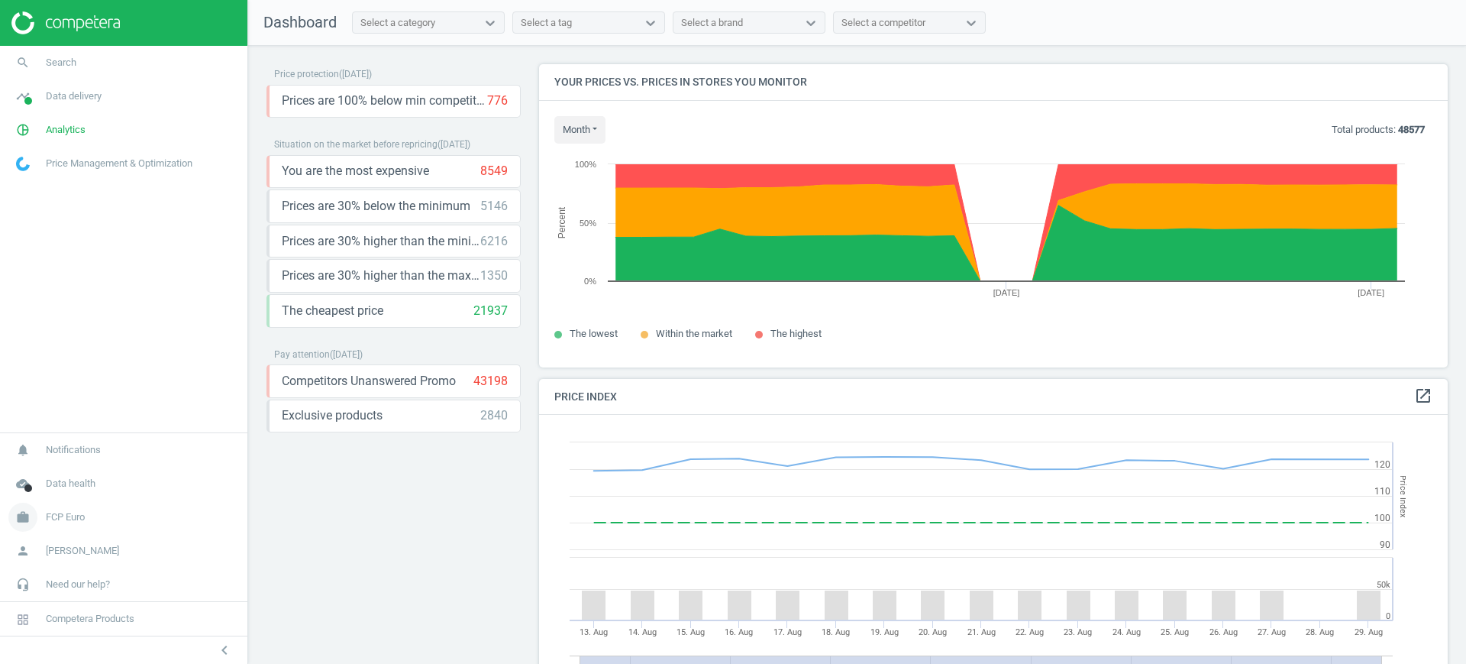
click at [54, 516] on span "FCP Euro" at bounding box center [65, 517] width 39 height 14
click at [53, 473] on span "Switch campaign" at bounding box center [51, 472] width 68 height 12
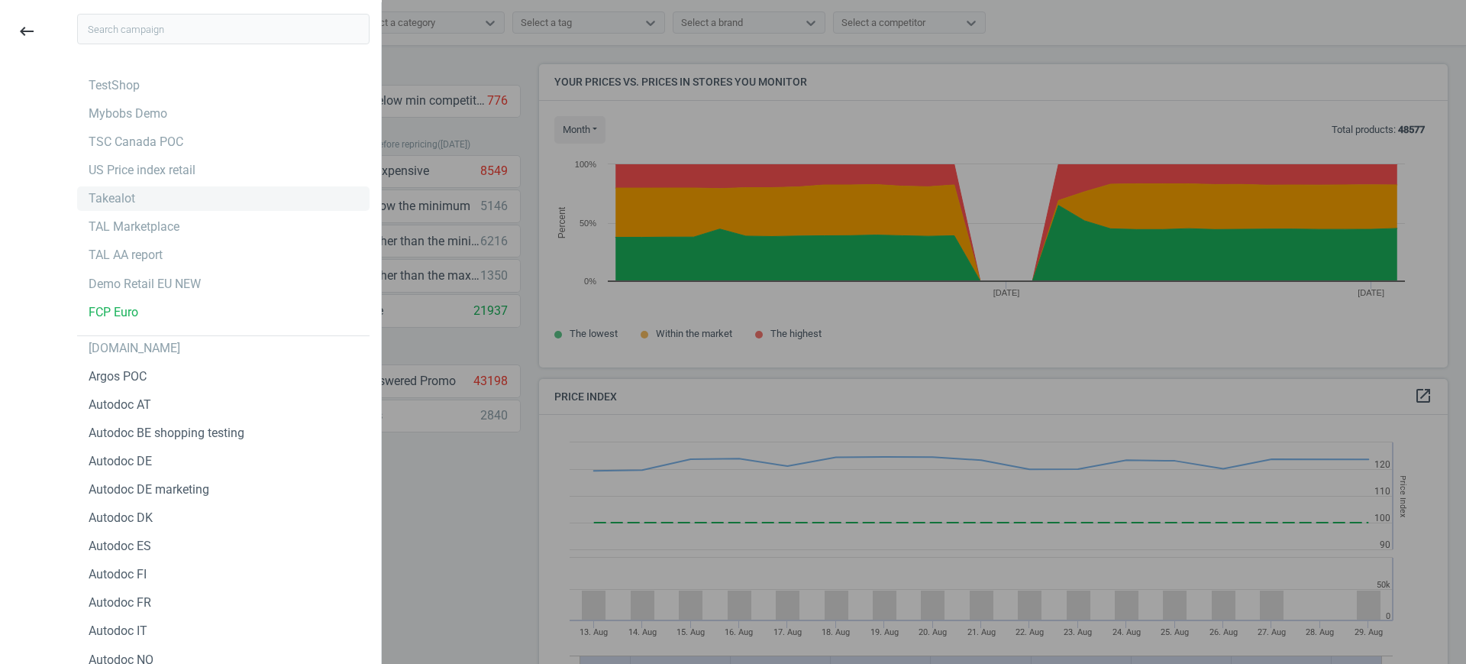
click at [147, 203] on div "Takealot" at bounding box center [223, 198] width 293 height 24
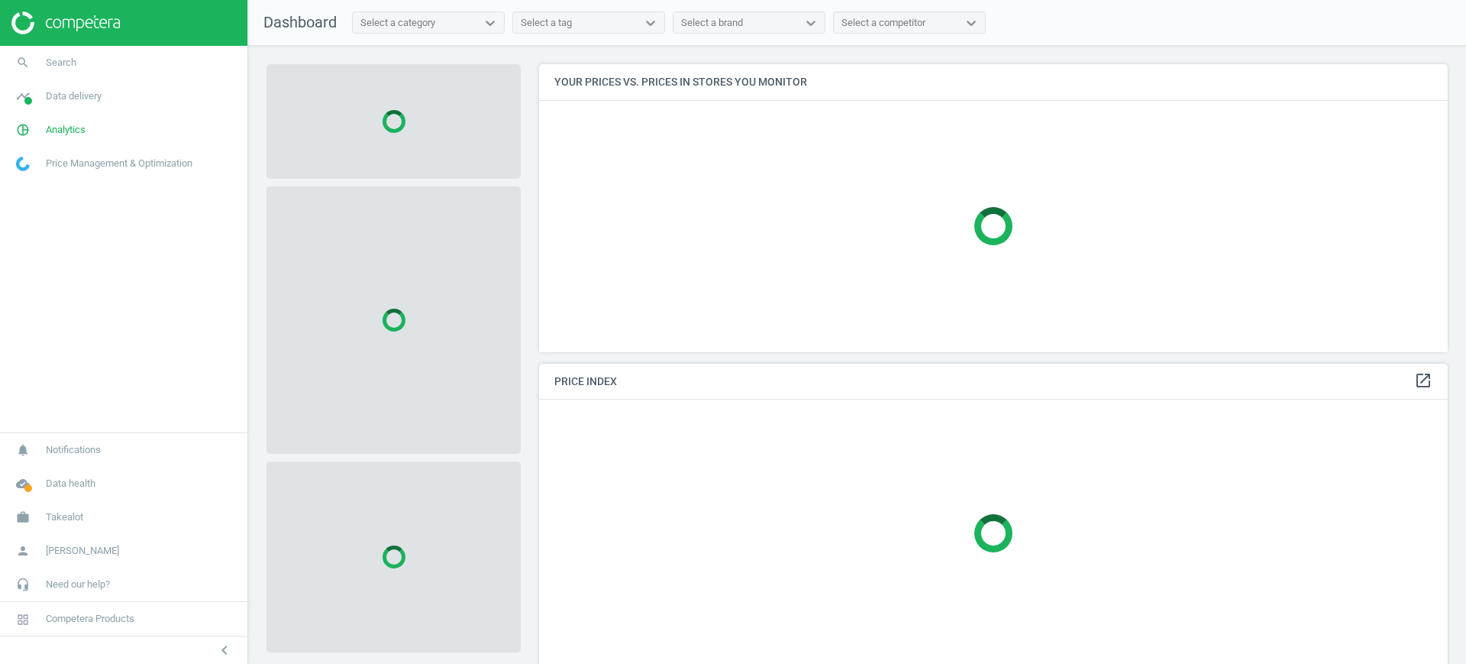
scroll to position [317, 924]
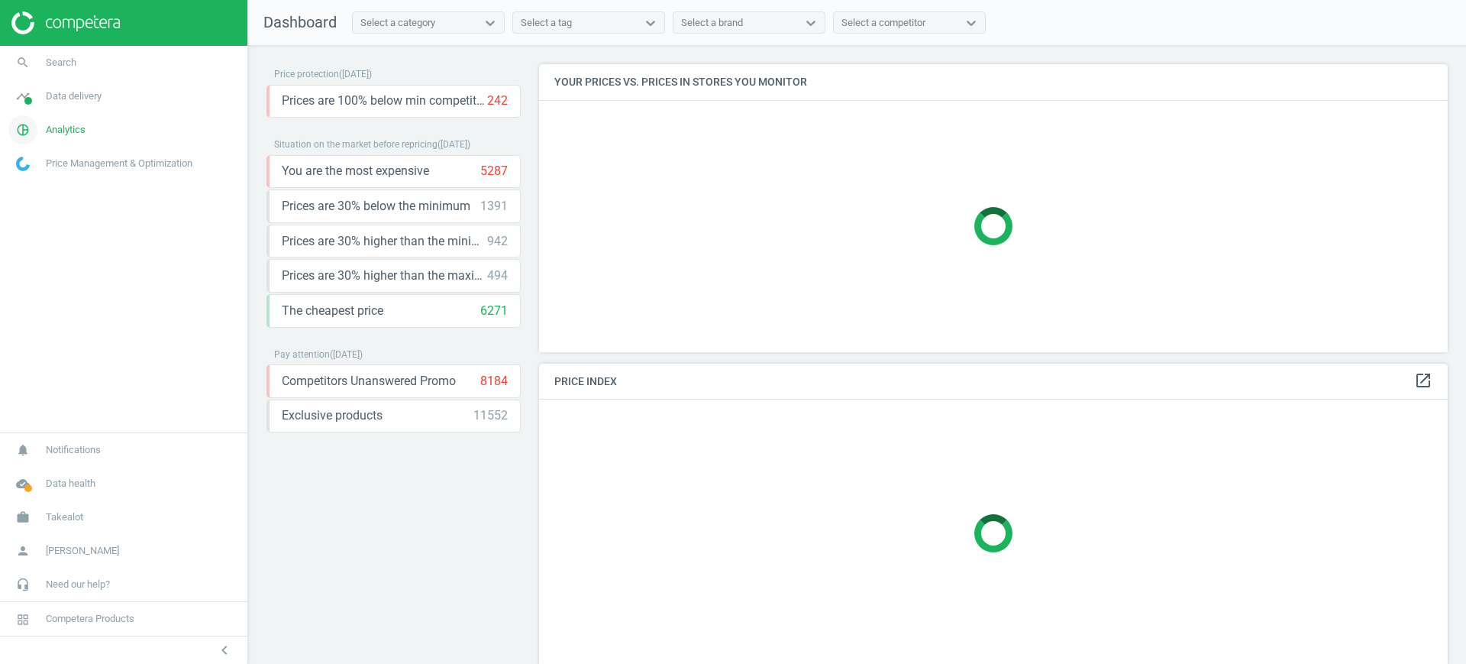
click at [94, 134] on link "pie_chart_outlined Analytics" at bounding box center [123, 130] width 247 height 34
click at [33, 183] on span "Products" at bounding box center [35, 185] width 36 height 12
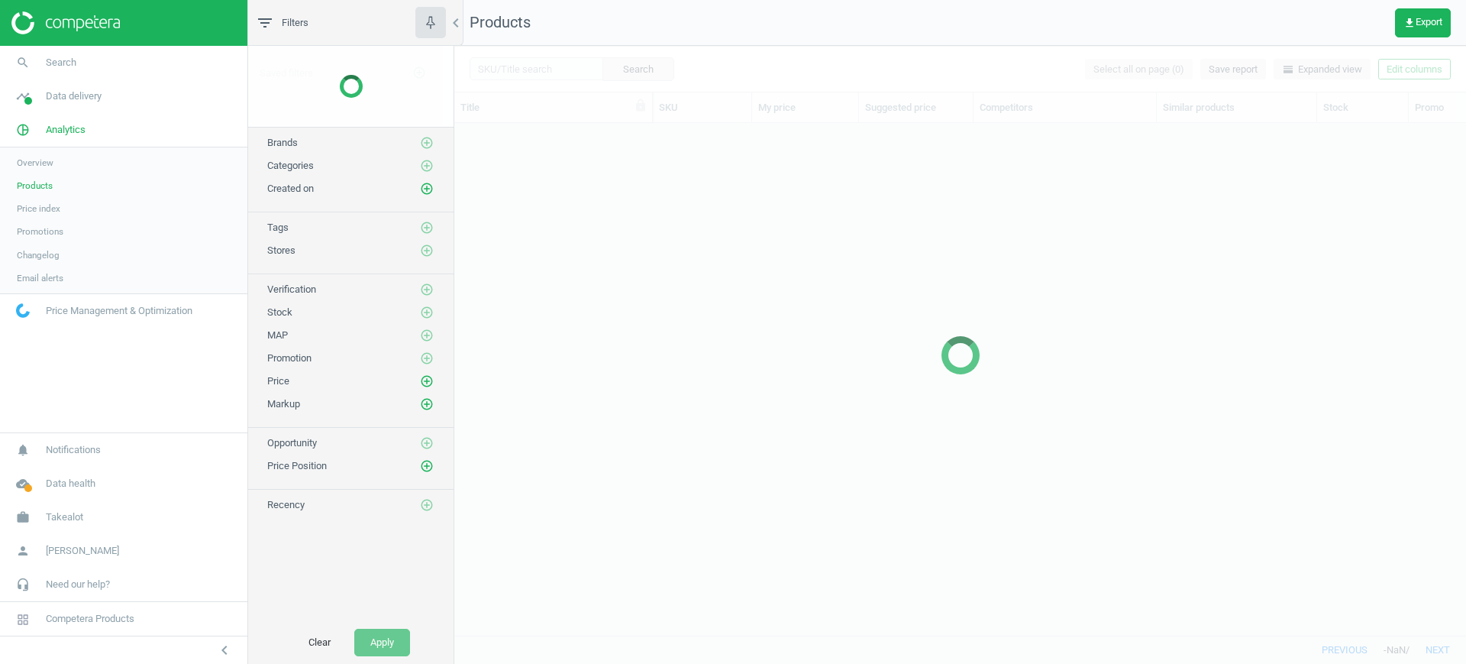
scroll to position [483, 997]
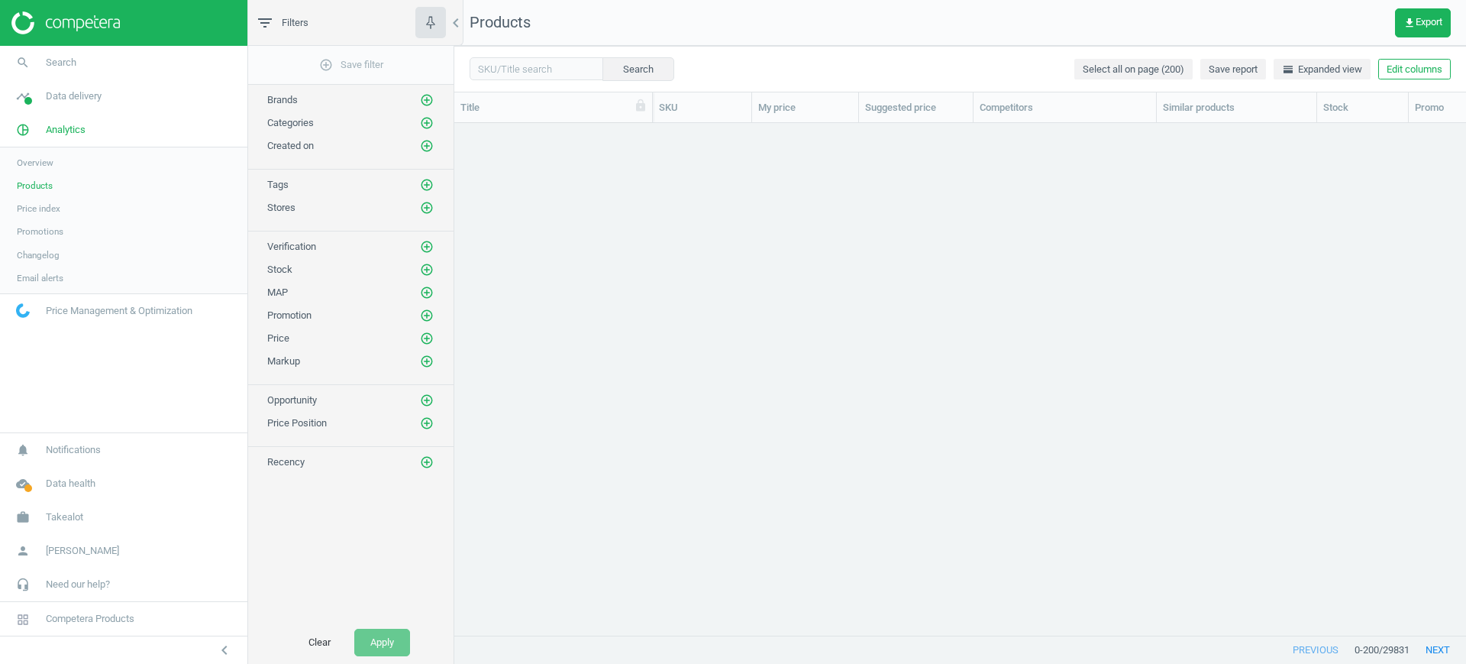
click at [1416, 67] on button "Edit columns" at bounding box center [1415, 69] width 73 height 21
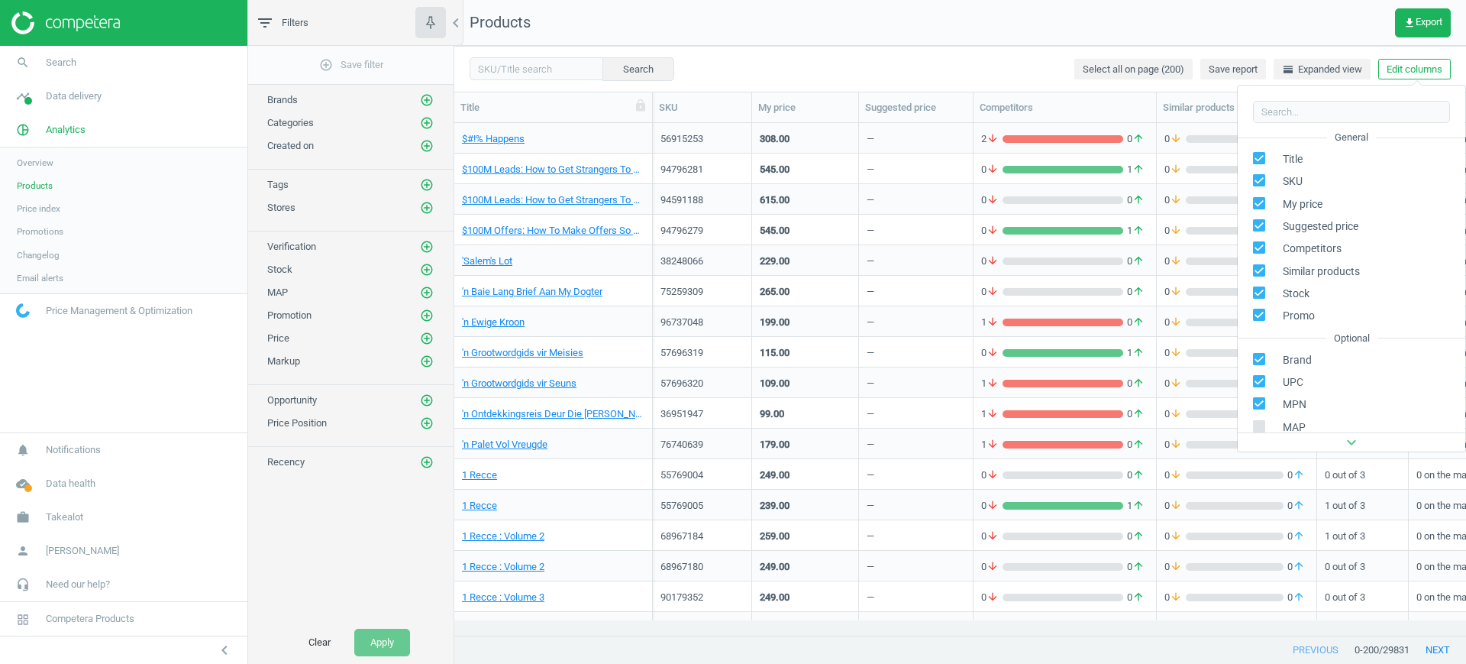
scroll to position [208, 0]
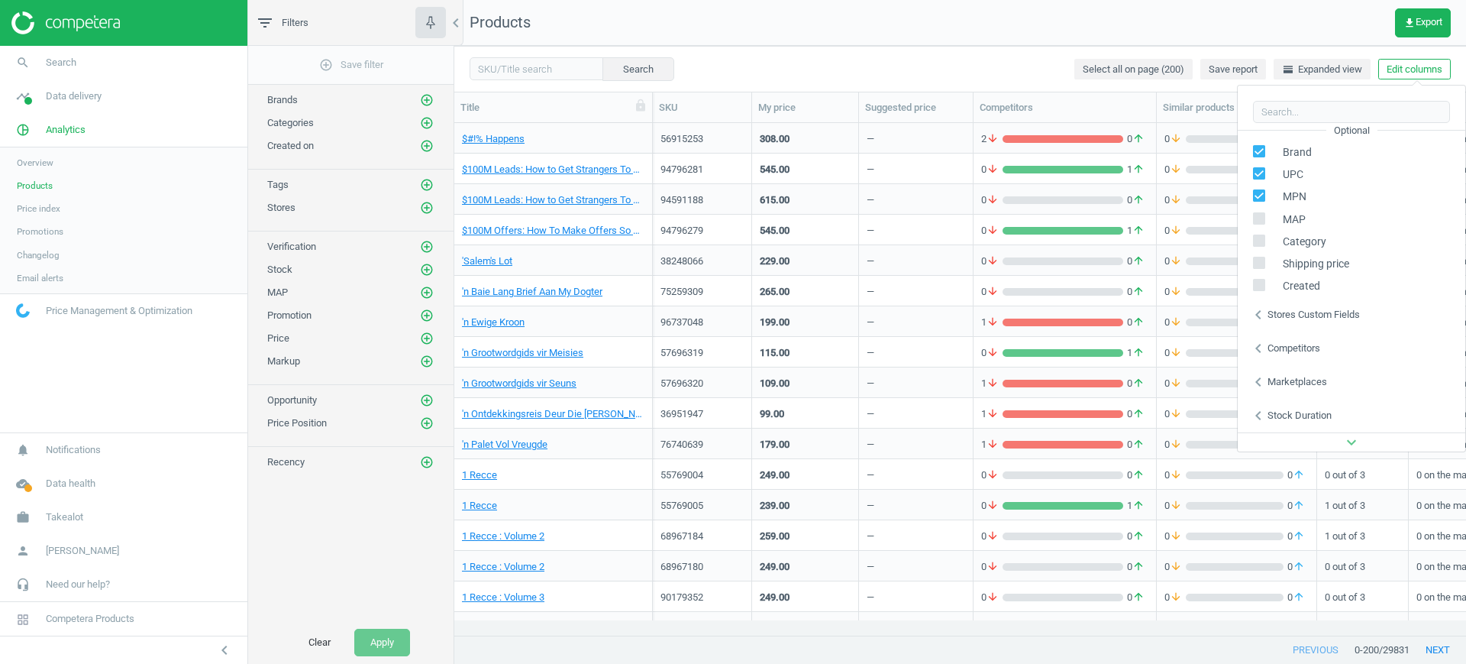
click at [1292, 321] on div "chevron_left Stores custom fields" at bounding box center [1352, 315] width 228 height 34
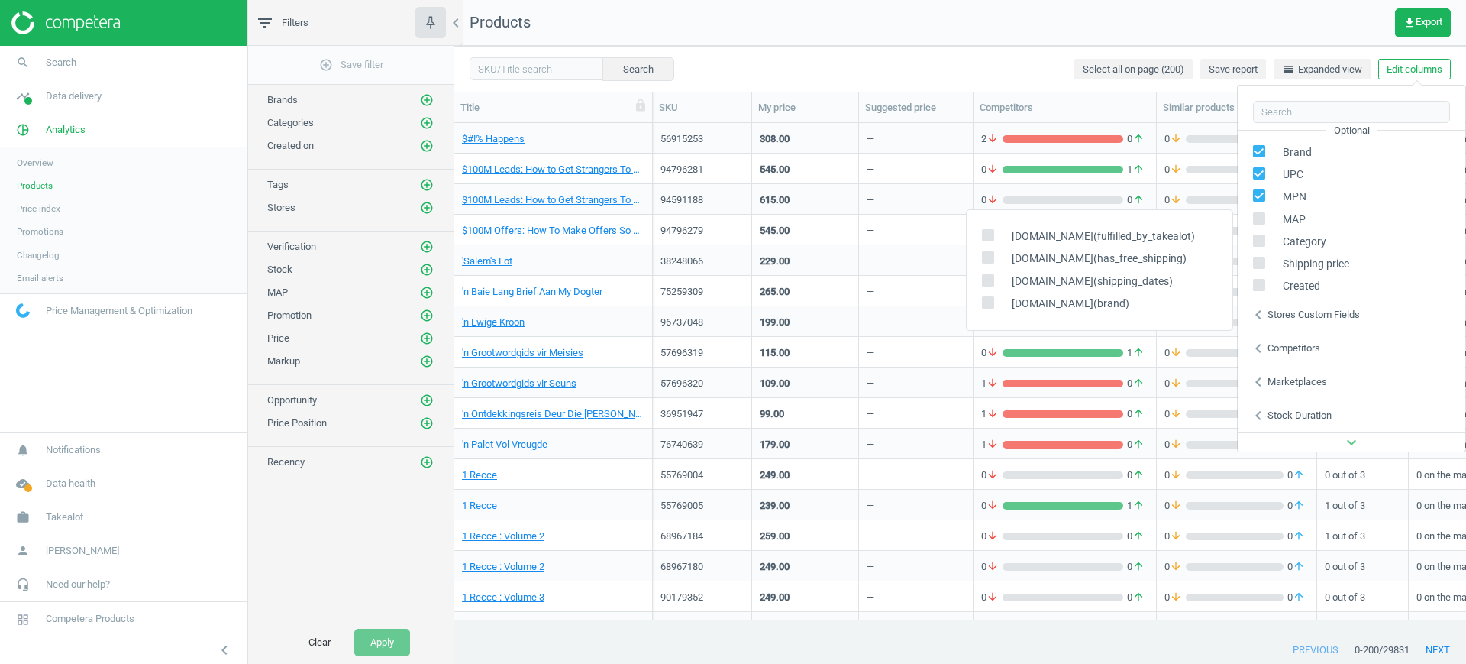
click at [1311, 347] on div "Competitors" at bounding box center [1294, 348] width 53 height 14
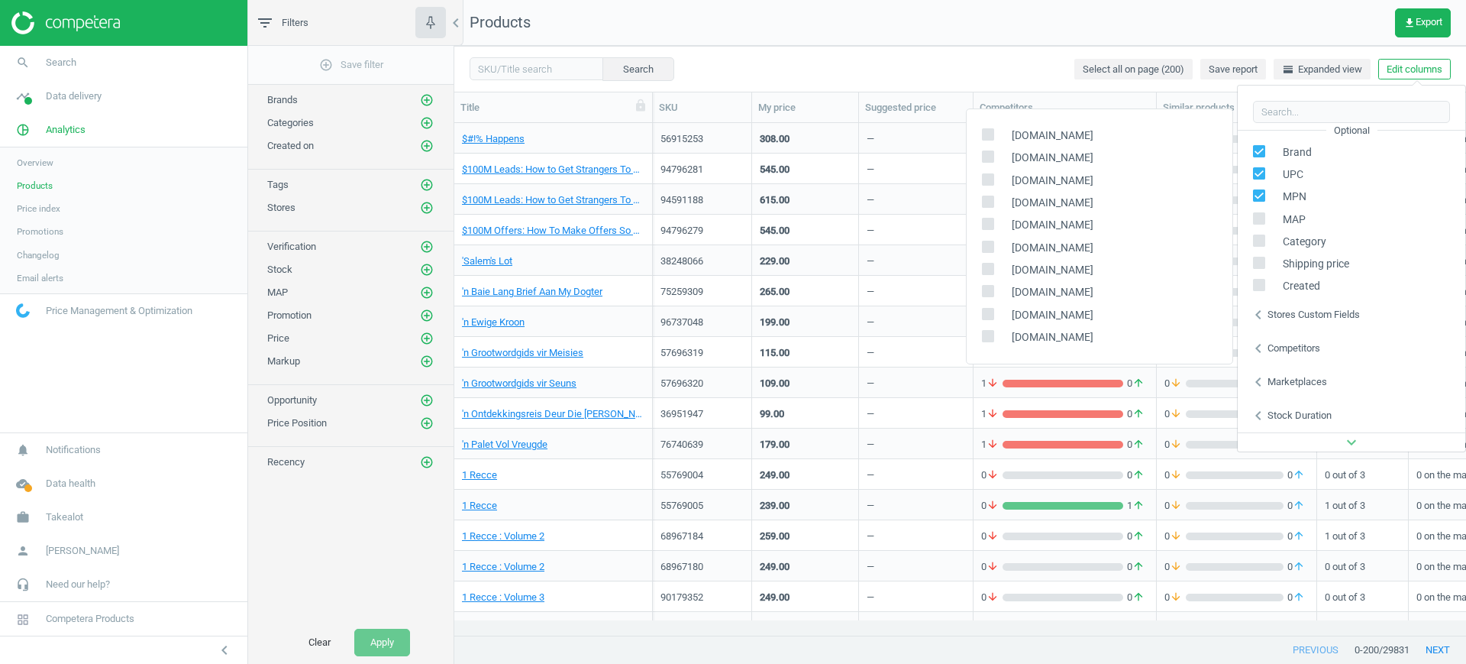
click at [1309, 377] on div "Marketplaces" at bounding box center [1298, 382] width 60 height 14
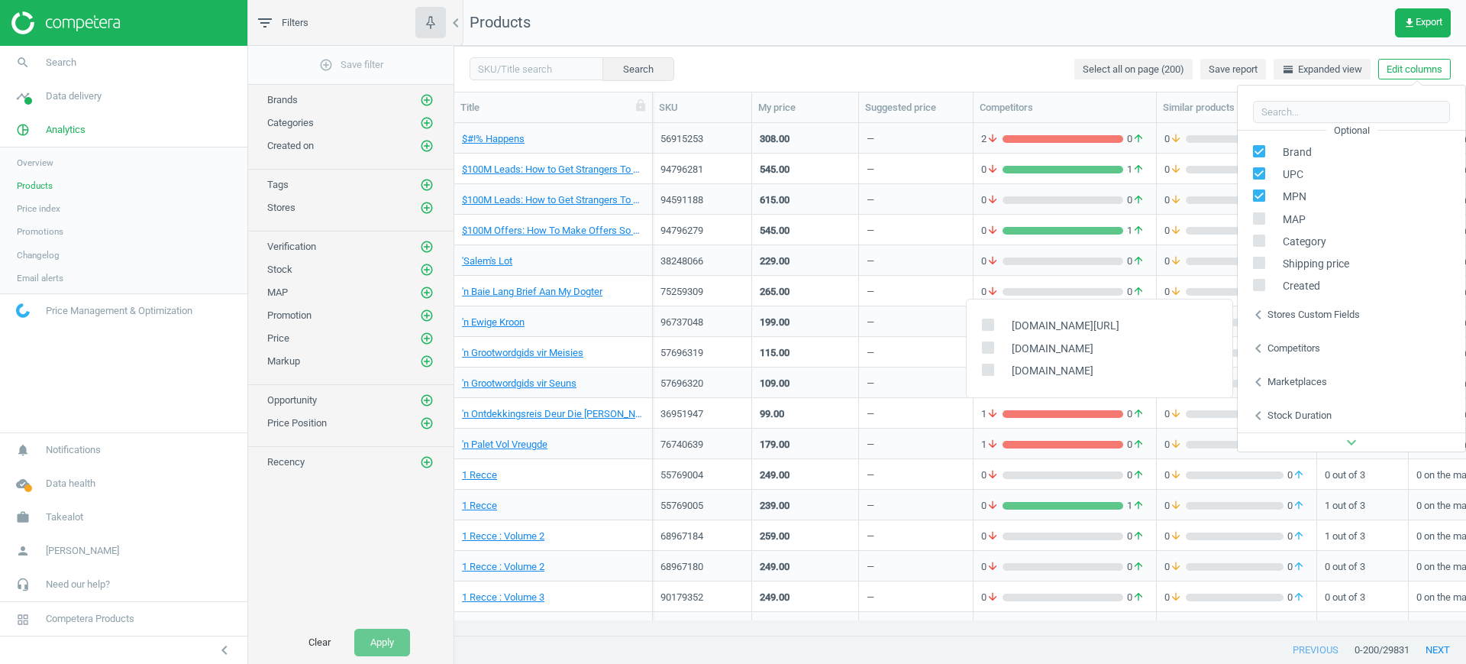
click at [1305, 404] on div "chevron_left Stock duration" at bounding box center [1352, 416] width 228 height 34
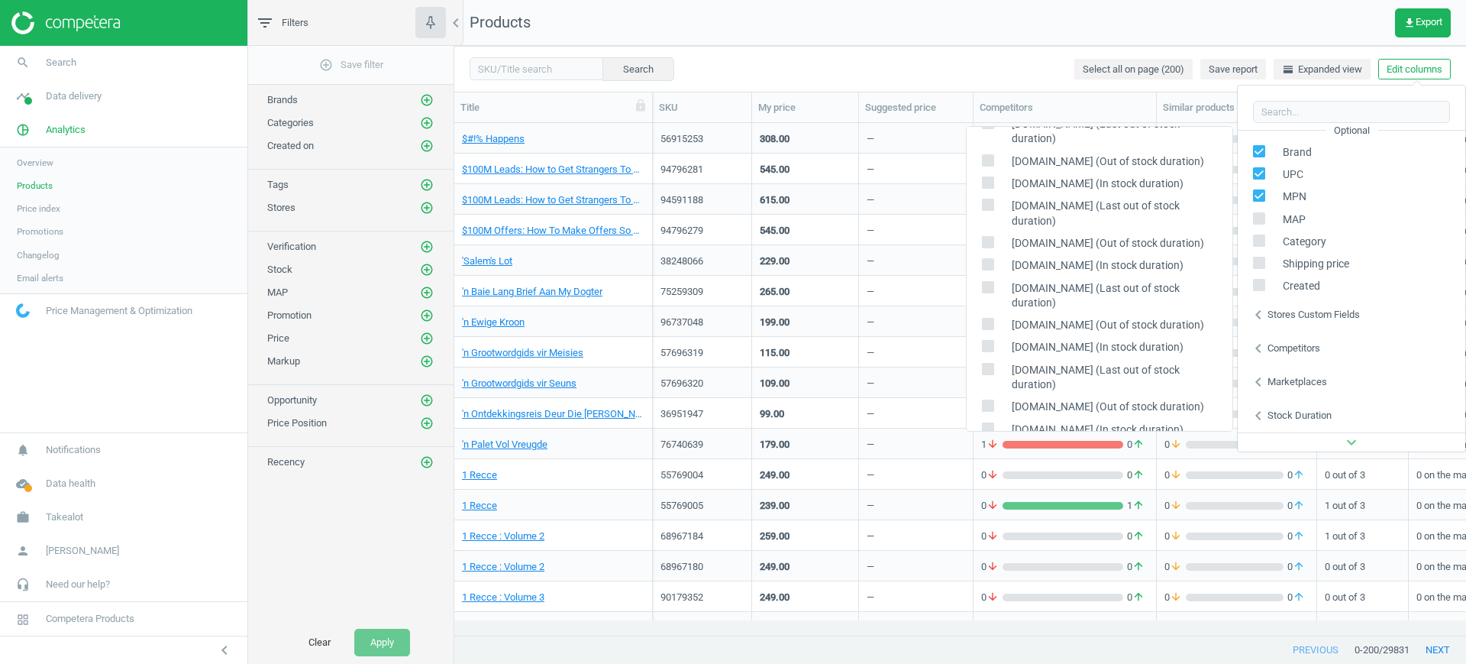
scroll to position [0, 0]
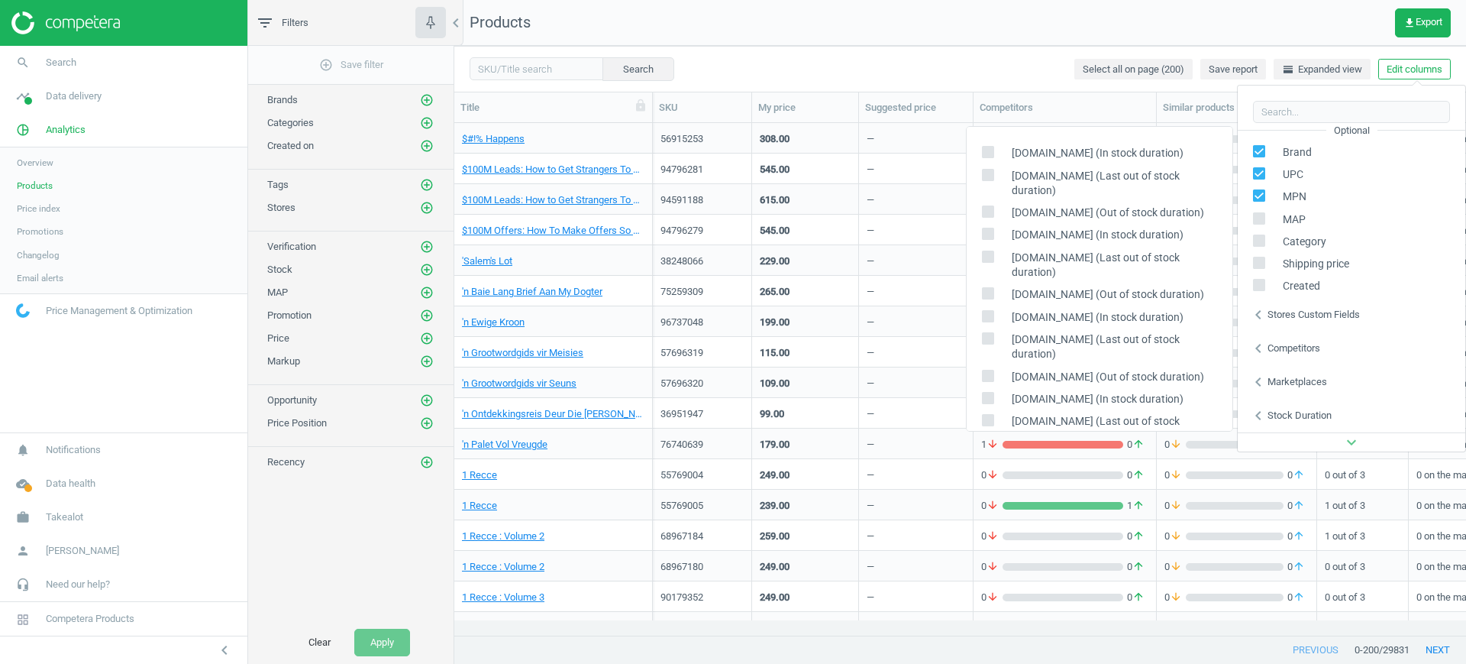
click at [1298, 341] on div "Competitors" at bounding box center [1294, 348] width 53 height 14
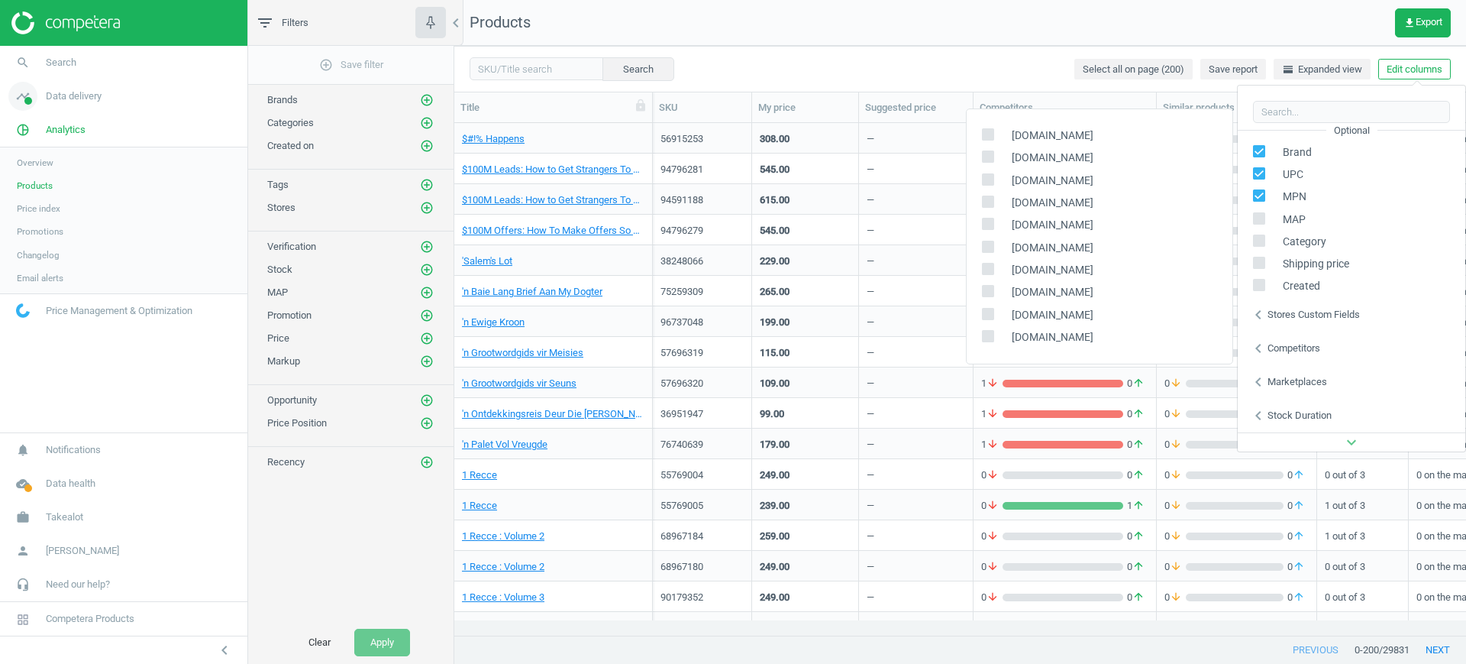
click at [84, 93] on span "Data delivery" at bounding box center [74, 96] width 56 height 14
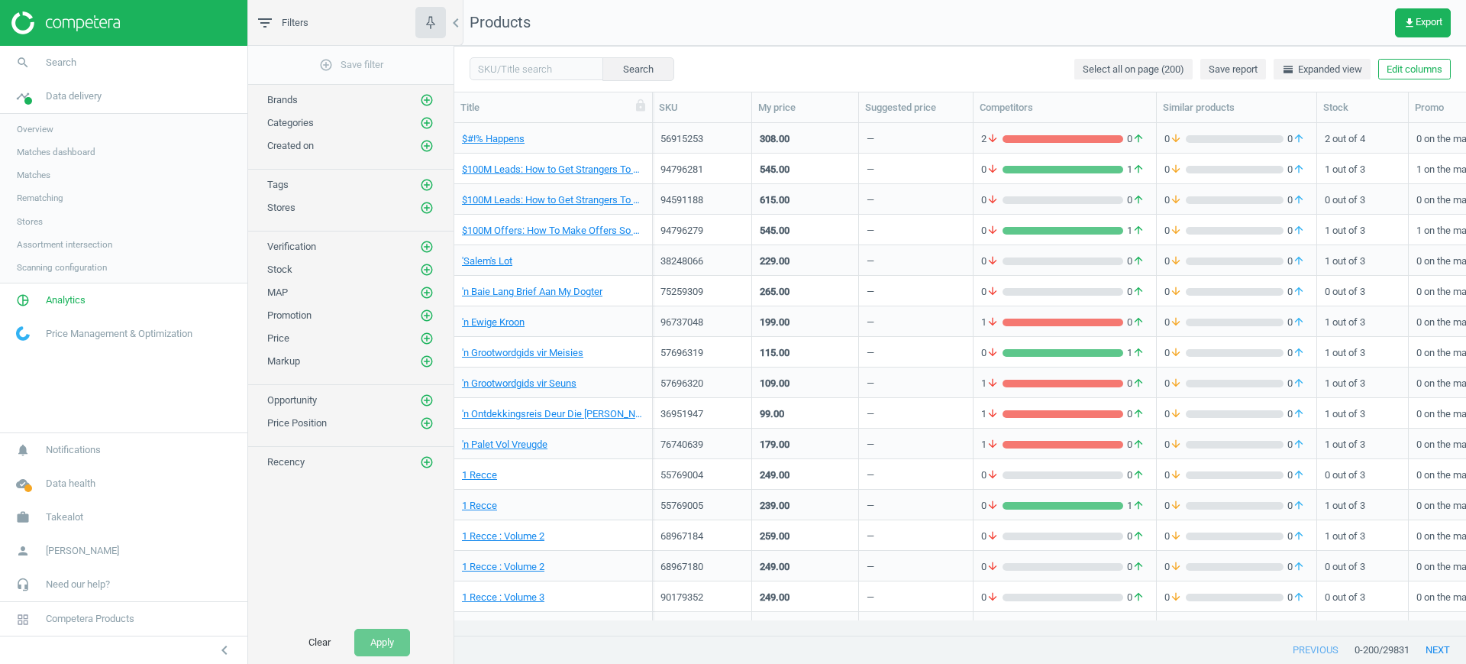
click at [29, 219] on span "Stores" at bounding box center [30, 221] width 26 height 12
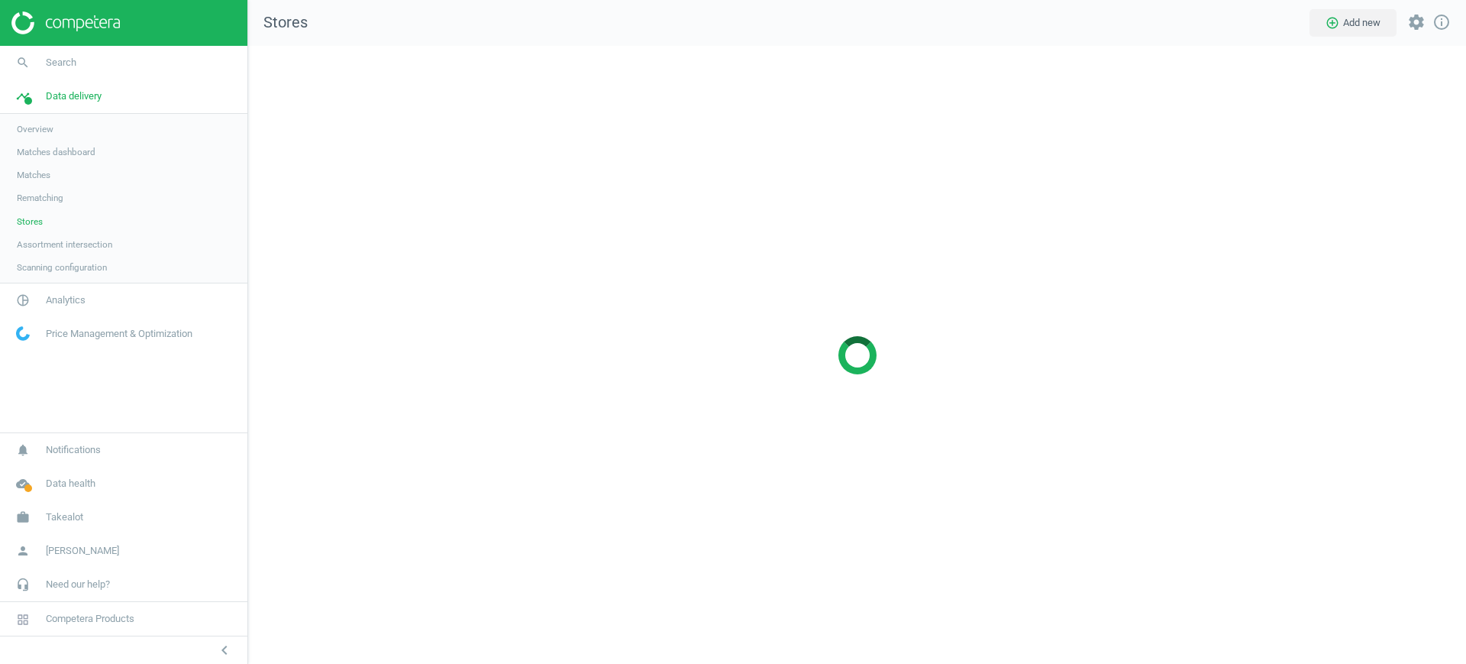
scroll to position [648, 1248]
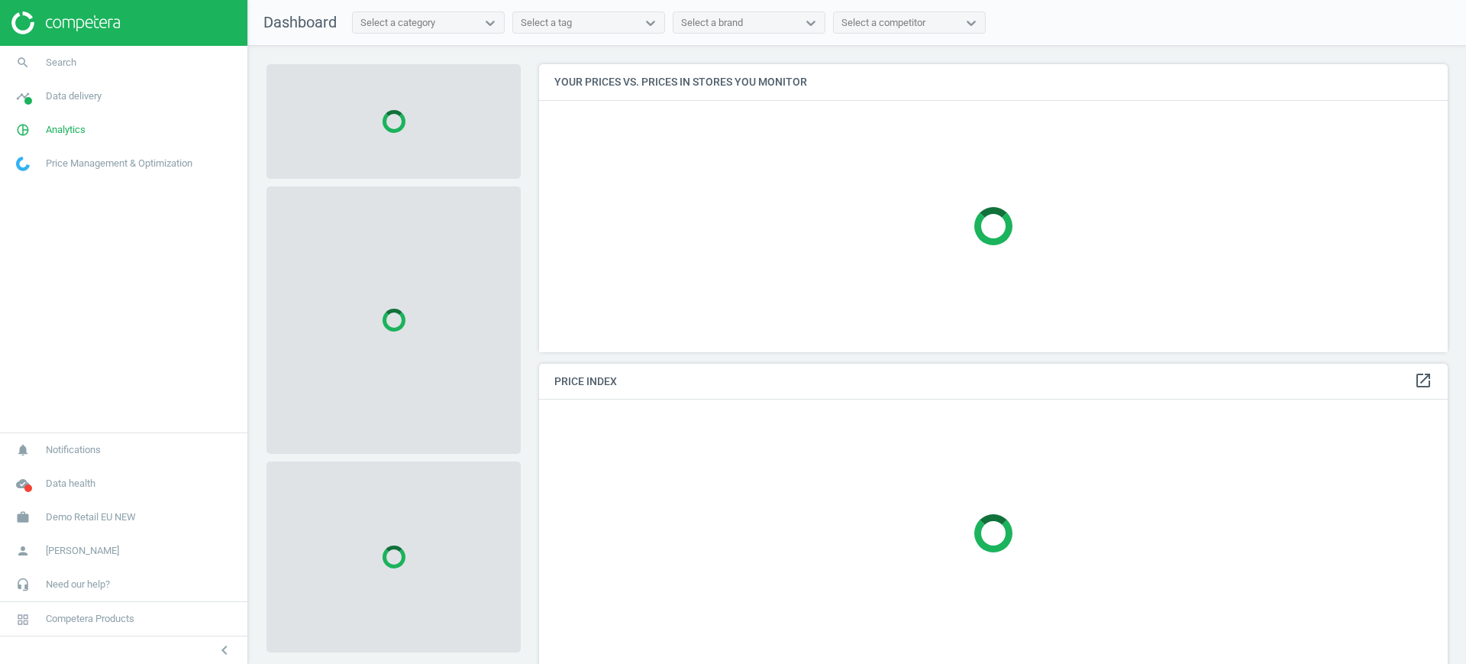
scroll to position [317, 924]
click at [94, 519] on span "Demo Retail EU NEW" at bounding box center [91, 517] width 90 height 14
click at [27, 470] on span "Switch campaign" at bounding box center [51, 472] width 68 height 12
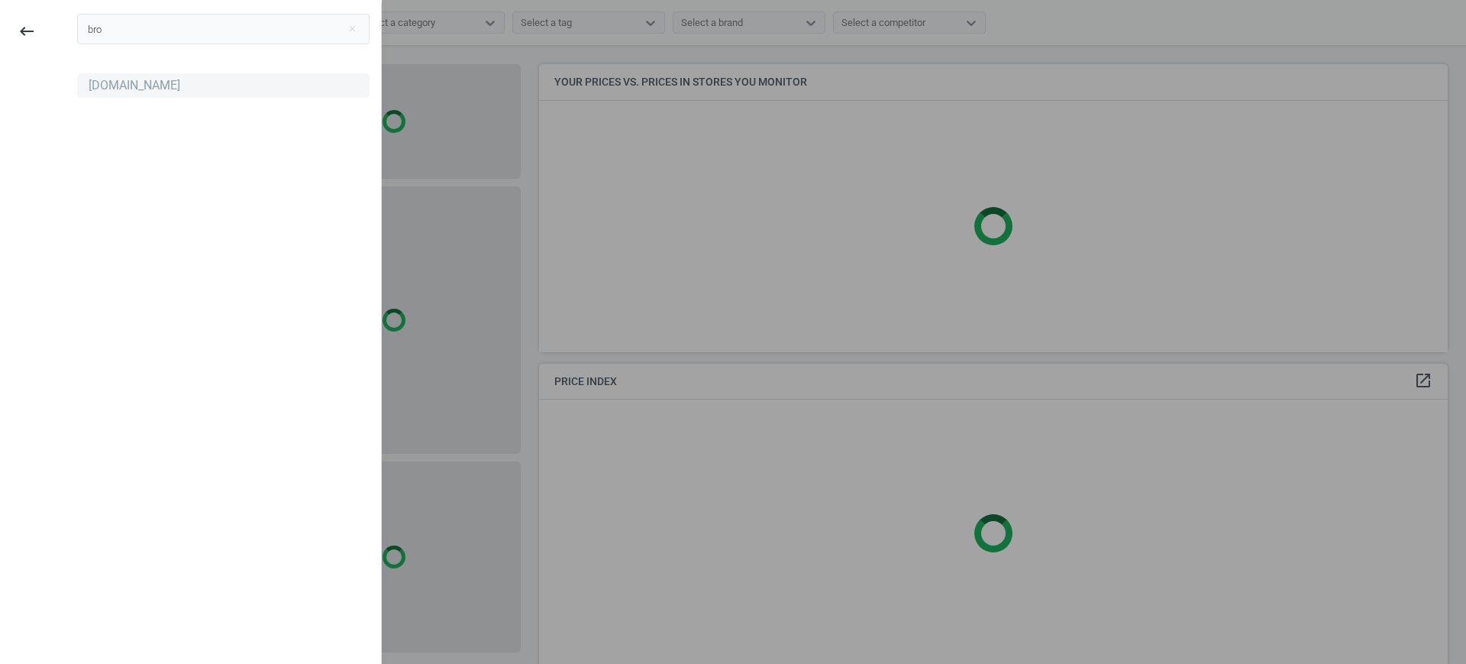
type input "bro"
click at [121, 81] on div "Brocard.ua" at bounding box center [135, 85] width 92 height 17
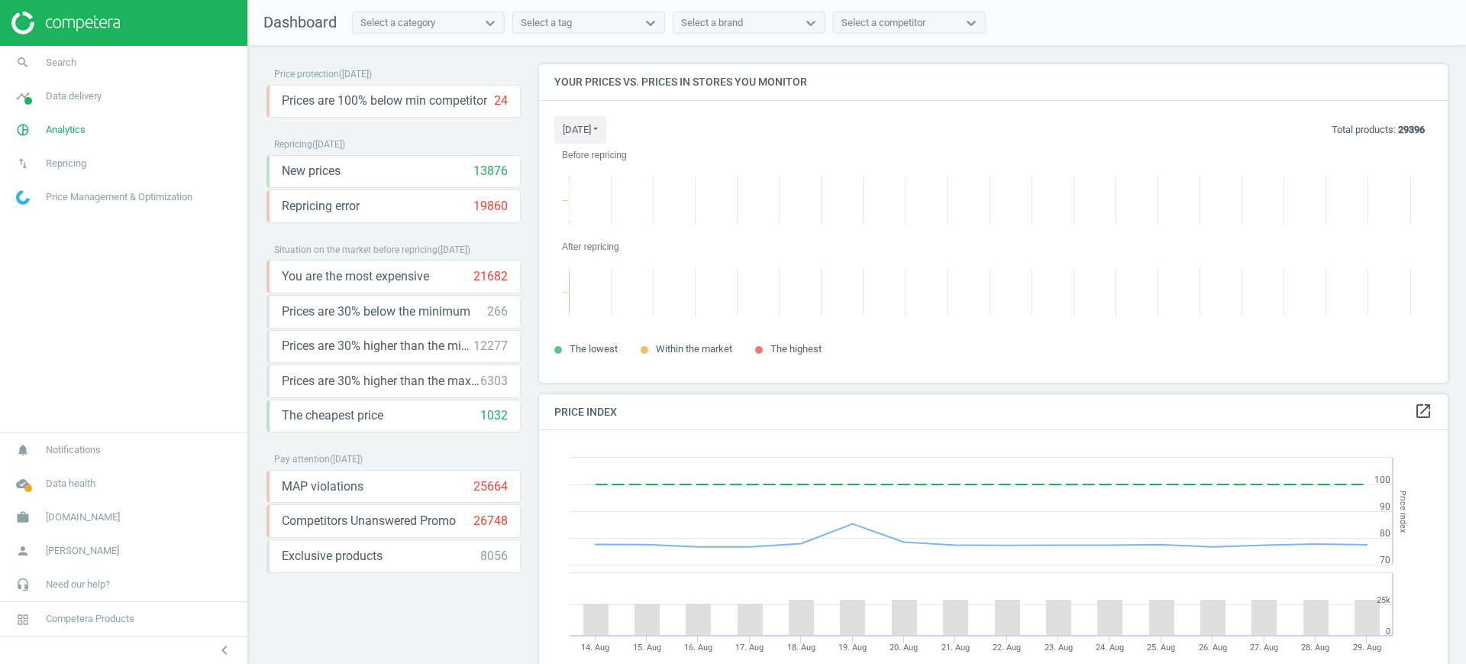
scroll to position [348, 924]
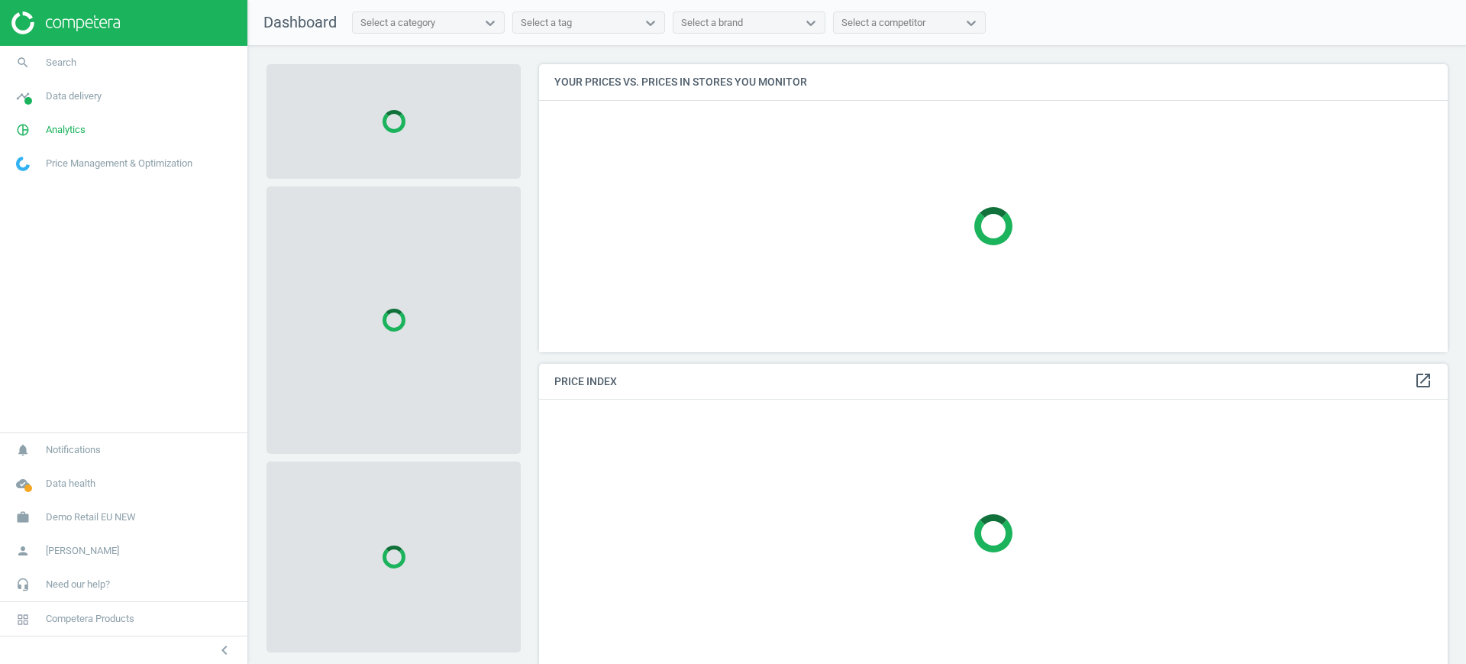
scroll to position [317, 924]
click at [114, 510] on span "Demo Retail EU NEW" at bounding box center [91, 517] width 90 height 14
click at [42, 474] on span "Switch campaign" at bounding box center [51, 472] width 68 height 12
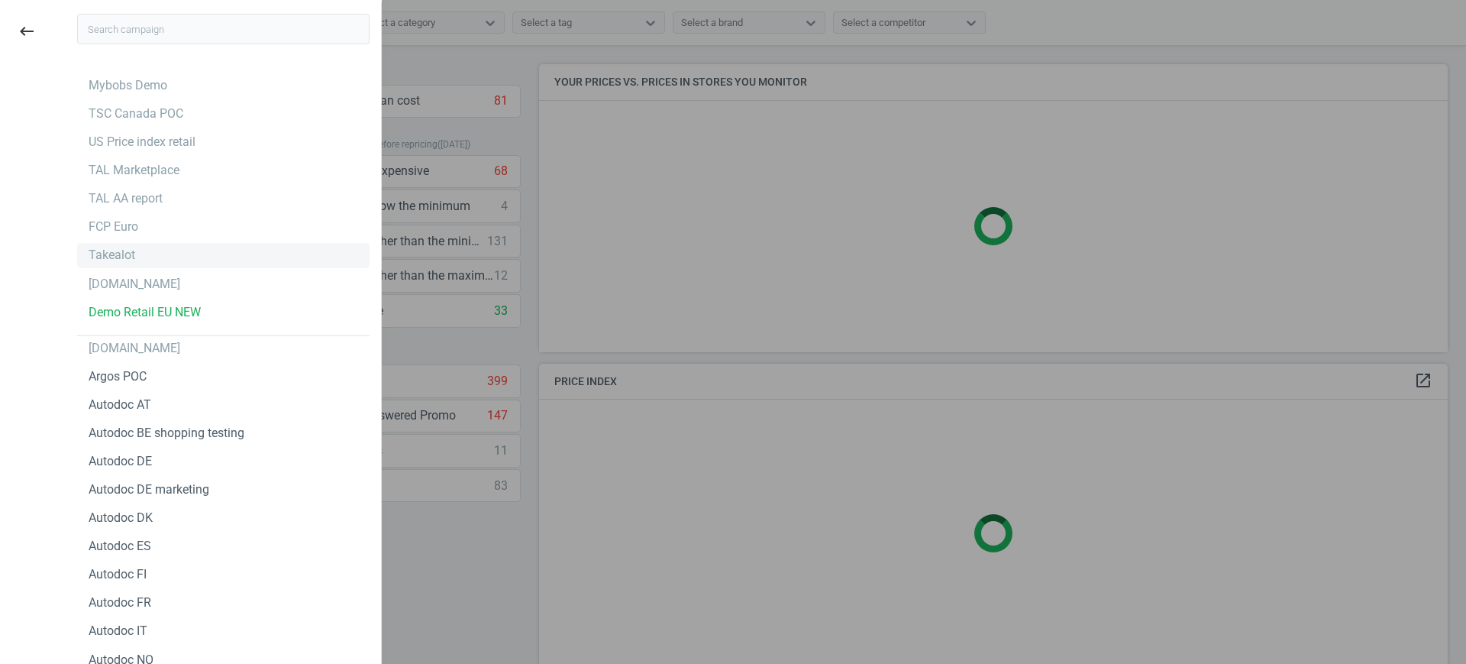
click at [126, 260] on div "Takealot" at bounding box center [112, 255] width 47 height 17
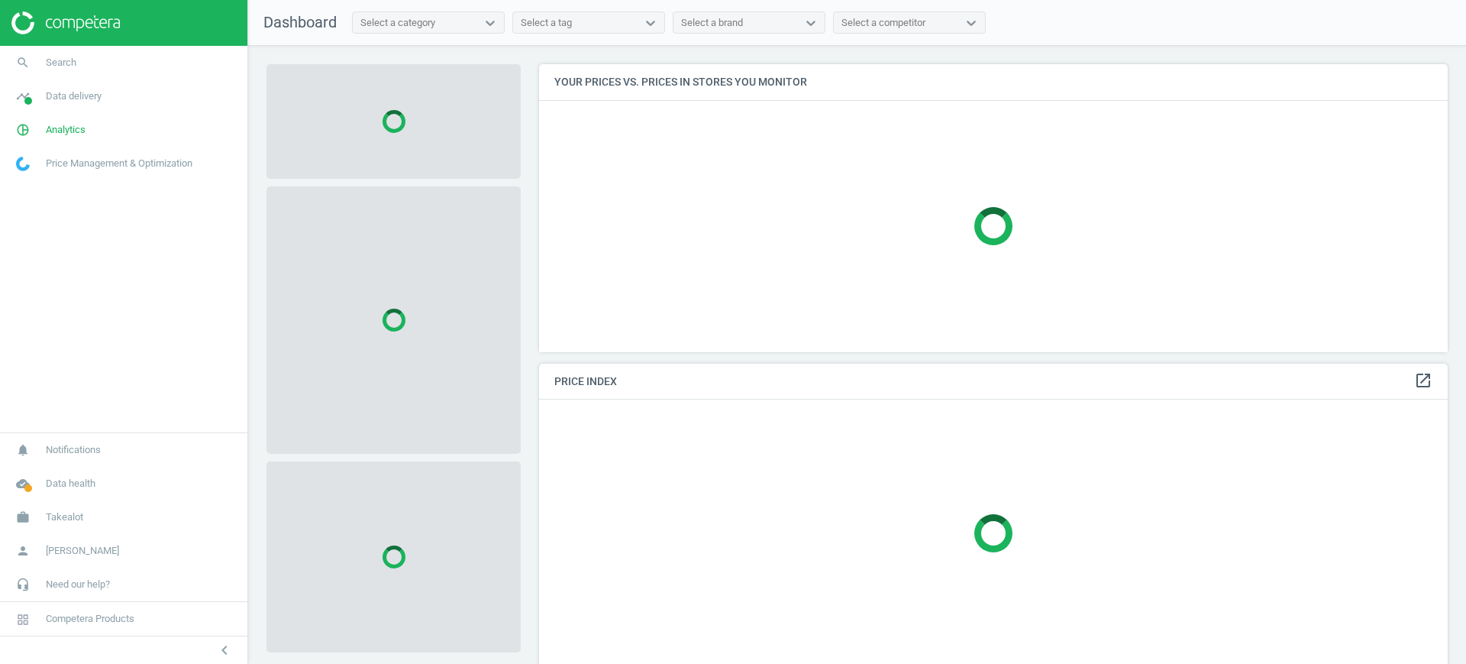
scroll to position [317, 924]
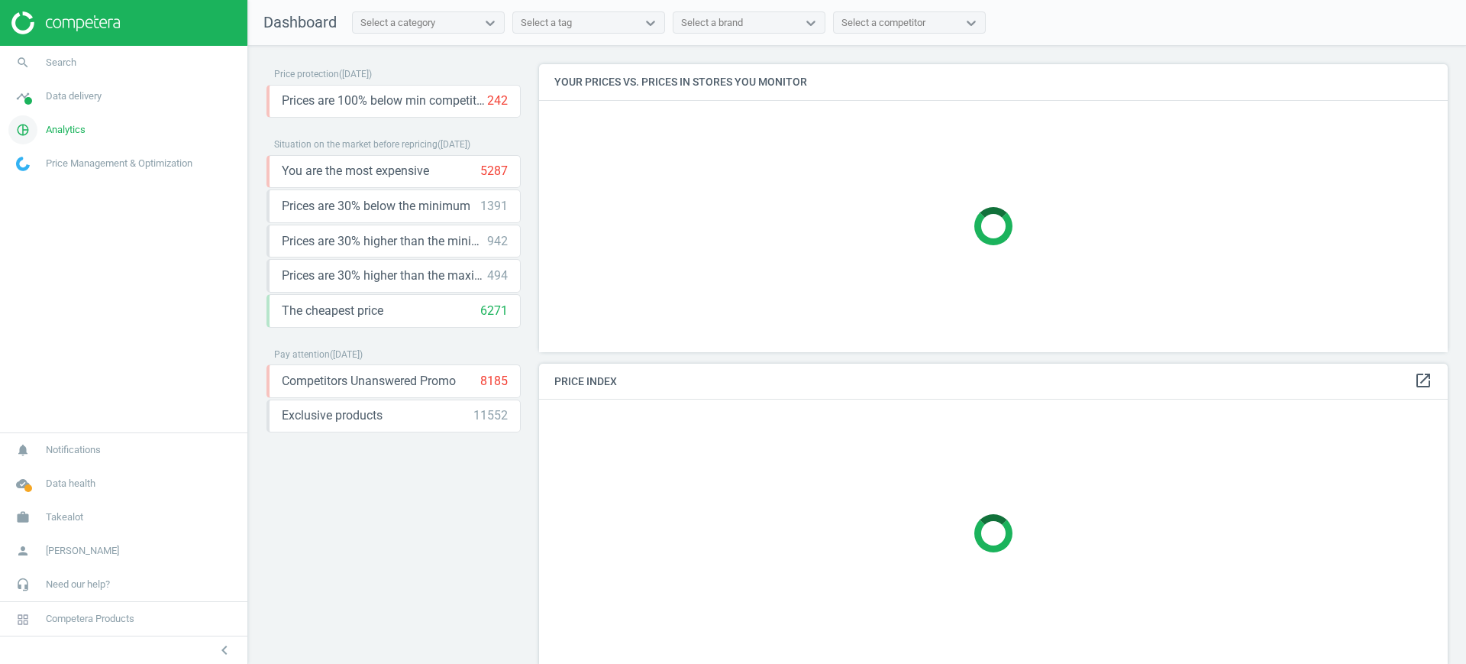
click at [81, 139] on link "pie_chart_outlined Analytics" at bounding box center [123, 130] width 247 height 34
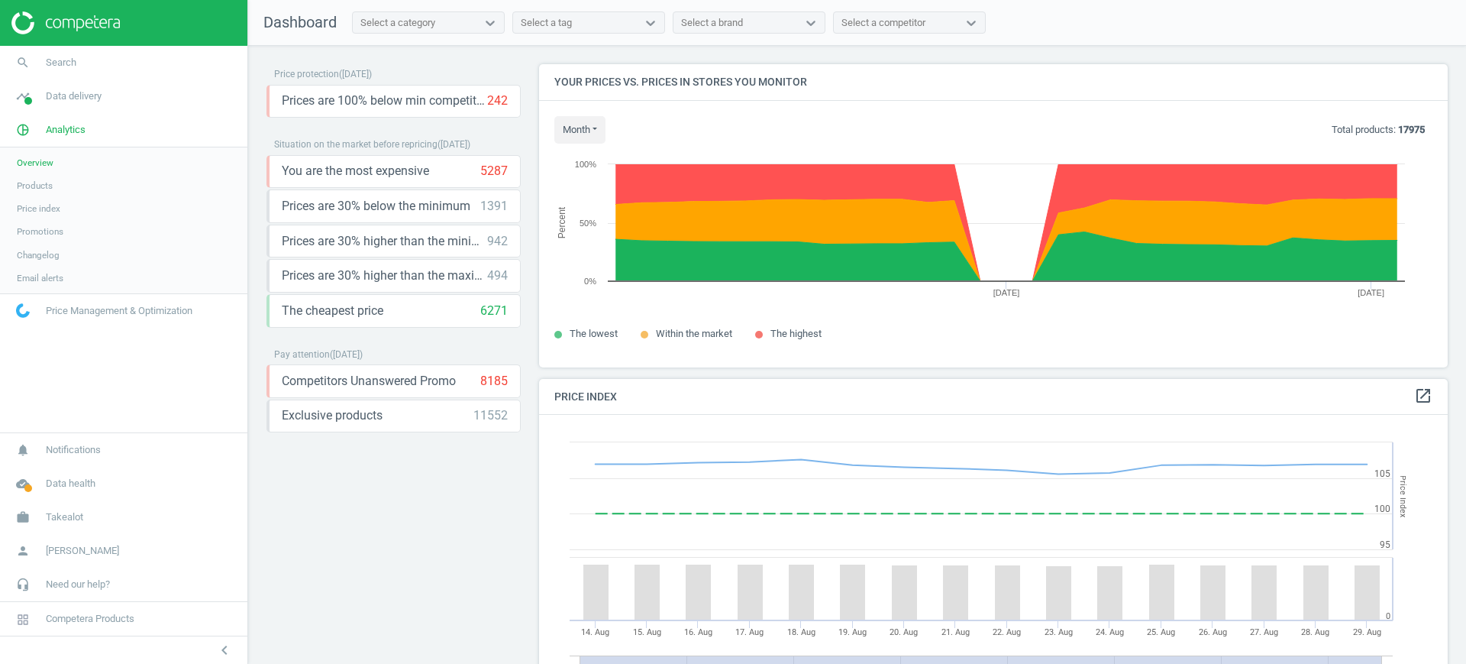
scroll to position [332, 924]
